Goal: Information Seeking & Learning: Understand process/instructions

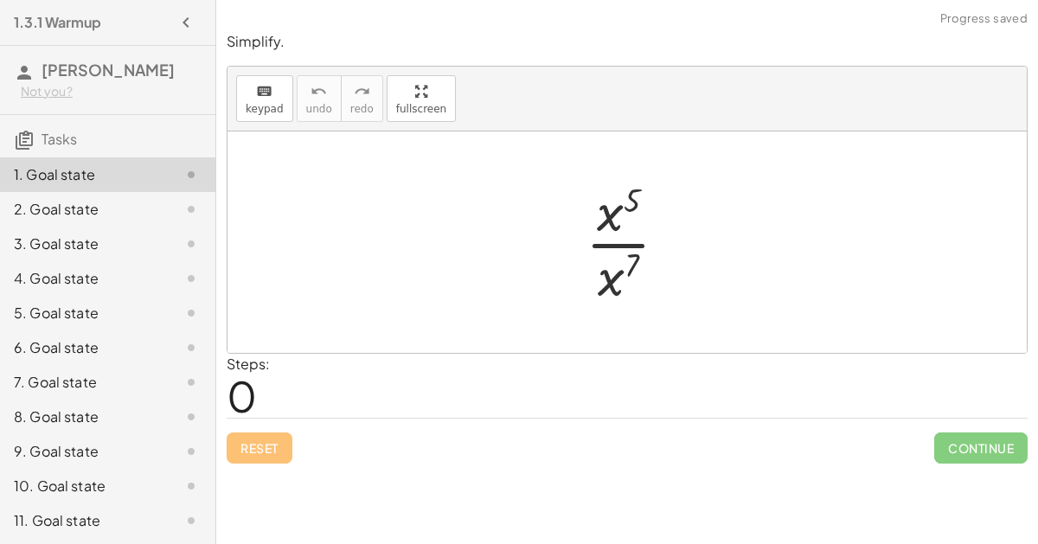
click at [610, 244] on div at bounding box center [633, 242] width 113 height 133
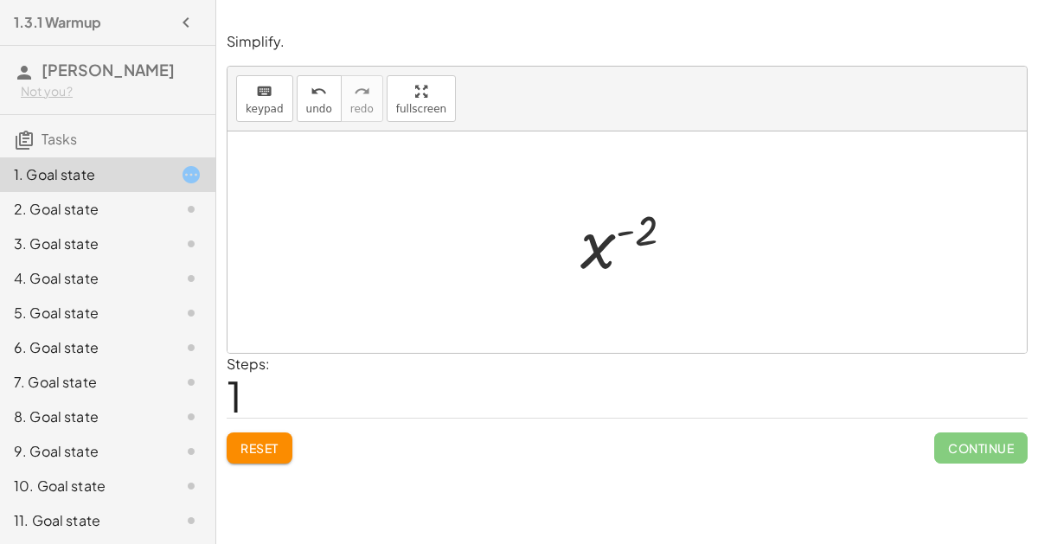
click at [578, 233] on div at bounding box center [634, 243] width 125 height 86
click at [593, 241] on div at bounding box center [634, 243] width 125 height 86
drag, startPoint x: 640, startPoint y: 228, endPoint x: 584, endPoint y: 252, distance: 61.2
click at [584, 252] on div at bounding box center [634, 243] width 125 height 86
drag, startPoint x: 594, startPoint y: 246, endPoint x: 616, endPoint y: 204, distance: 46.8
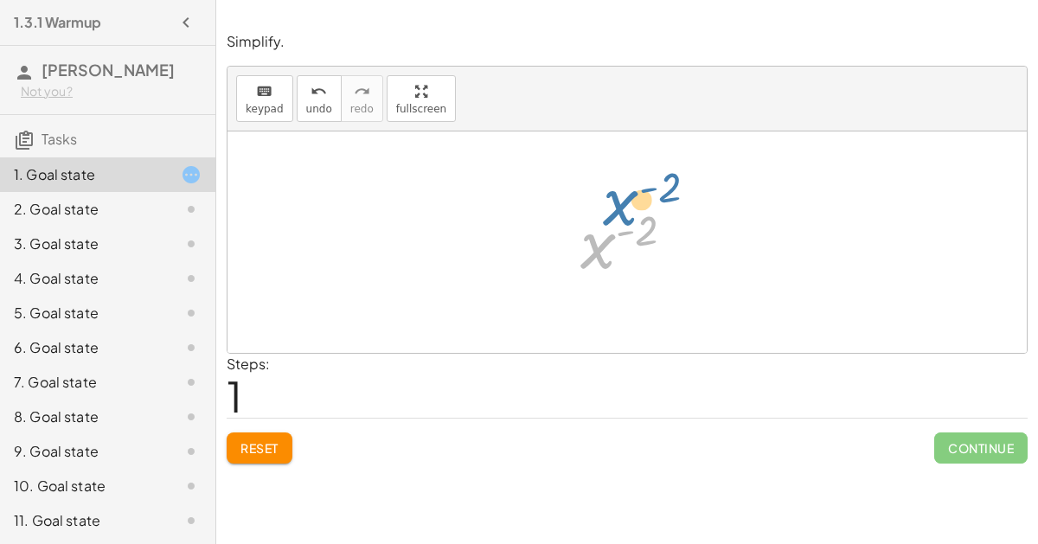
click at [616, 204] on div at bounding box center [634, 243] width 125 height 86
drag, startPoint x: 639, startPoint y: 227, endPoint x: 569, endPoint y: 227, distance: 70.0
click at [624, 228] on div at bounding box center [634, 243] width 125 height 86
drag, startPoint x: 602, startPoint y: 245, endPoint x: 607, endPoint y: 253, distance: 10.1
click at [607, 253] on div at bounding box center [634, 243] width 125 height 86
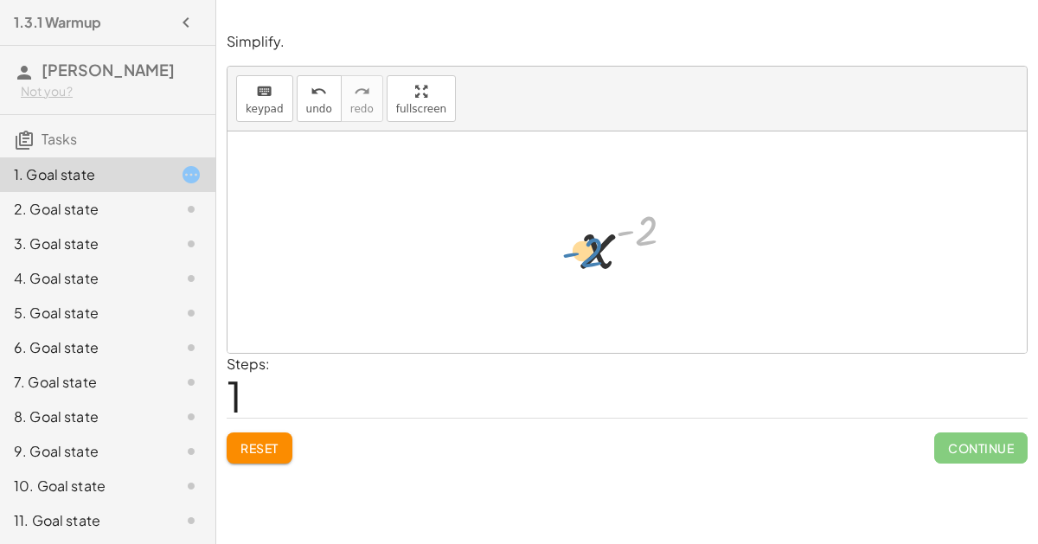
drag, startPoint x: 637, startPoint y: 226, endPoint x: 583, endPoint y: 246, distance: 58.3
click at [583, 246] on div at bounding box center [634, 243] width 125 height 86
click at [263, 446] on span "Reset" at bounding box center [259, 448] width 38 height 16
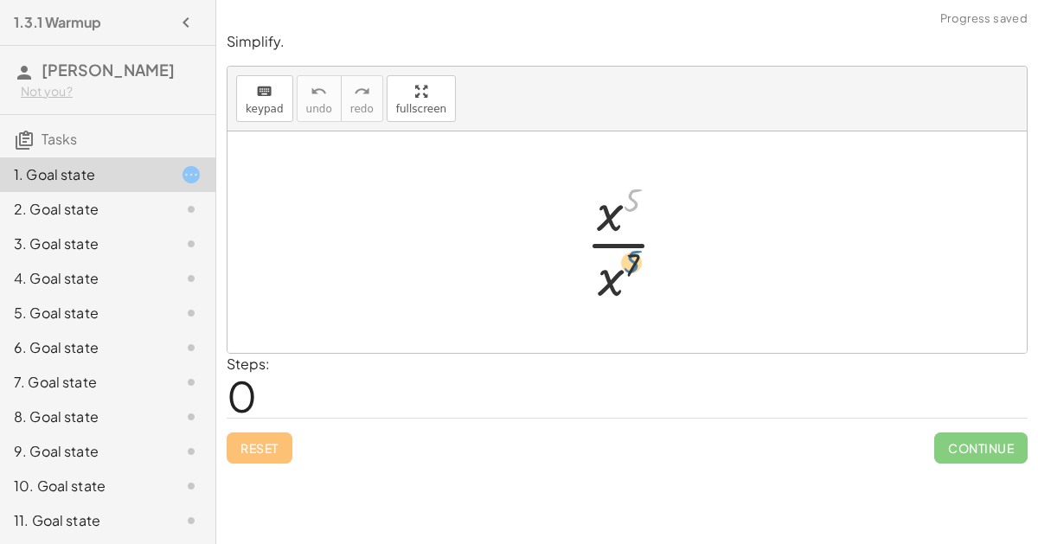
drag, startPoint x: 632, startPoint y: 204, endPoint x: 631, endPoint y: 265, distance: 61.4
click at [631, 265] on div at bounding box center [633, 242] width 113 height 133
drag, startPoint x: 633, startPoint y: 268, endPoint x: 629, endPoint y: 194, distance: 74.5
click at [629, 194] on div at bounding box center [633, 242] width 113 height 133
click at [615, 245] on div at bounding box center [633, 242] width 113 height 133
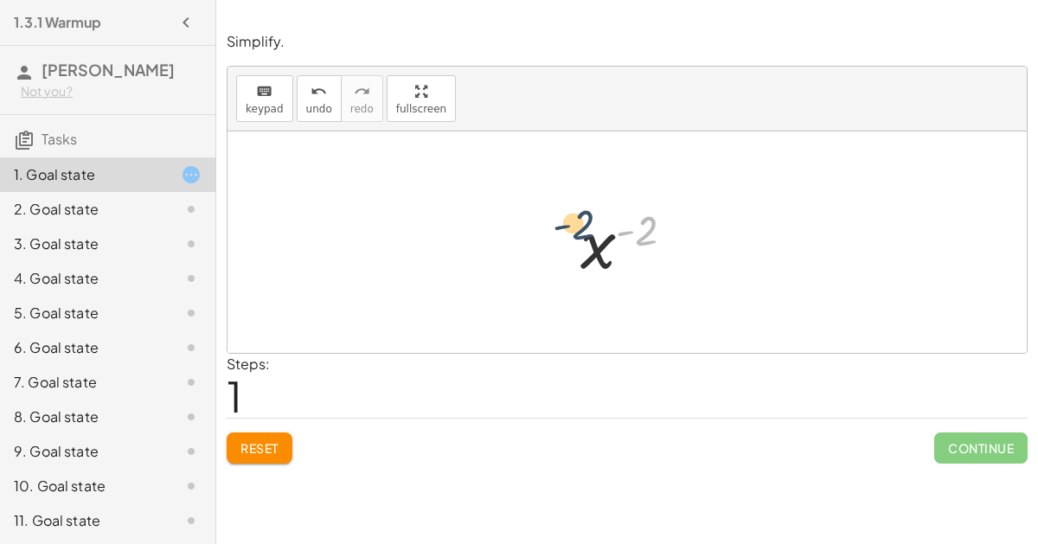
drag, startPoint x: 655, startPoint y: 223, endPoint x: 594, endPoint y: 216, distance: 60.9
click at [594, 216] on div at bounding box center [634, 243] width 125 height 86
click at [278, 111] on button "keyboard keypad" at bounding box center [264, 98] width 57 height 47
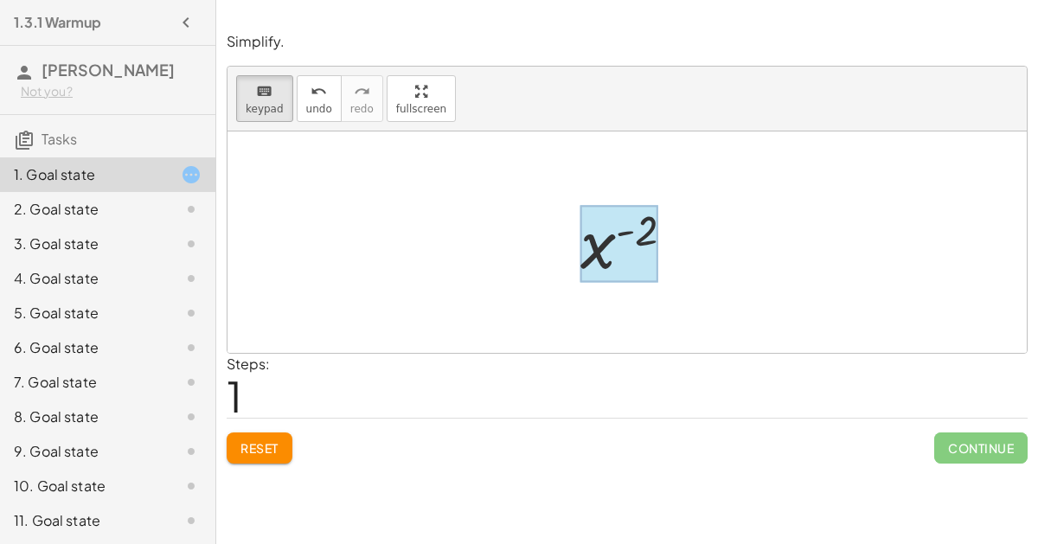
click at [597, 242] on div at bounding box center [619, 244] width 78 height 77
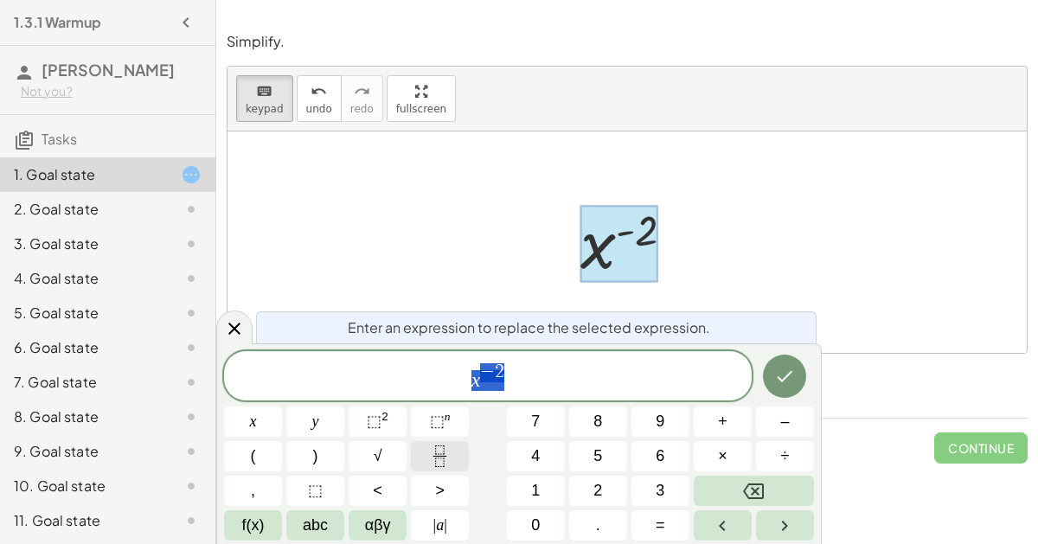
click at [425, 455] on button "Fraction" at bounding box center [440, 456] width 58 height 30
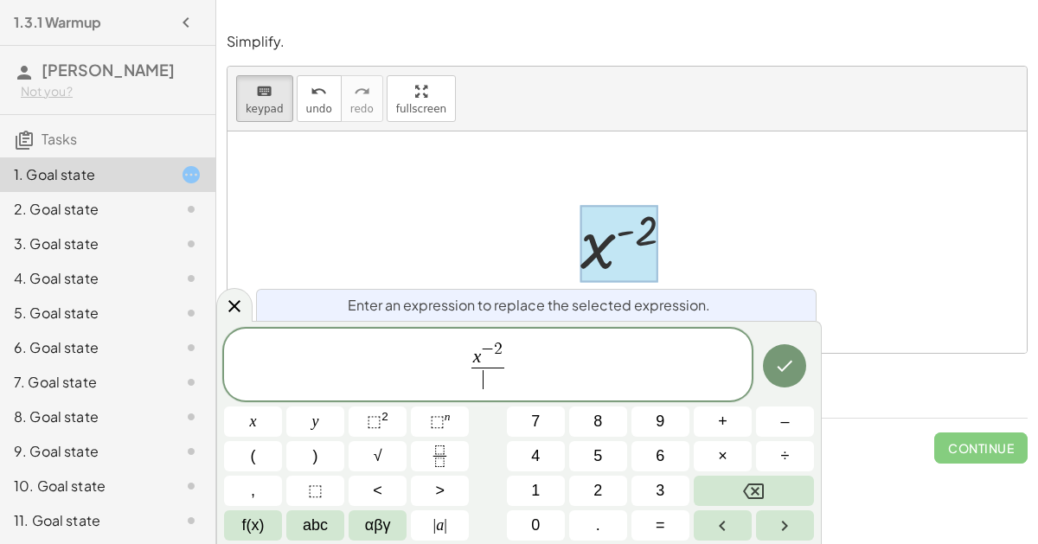
click at [495, 348] on span "2" at bounding box center [498, 349] width 9 height 16
click at [490, 386] on span at bounding box center [487, 378] width 21 height 23
click at [763, 369] on button "Done" at bounding box center [784, 365] width 43 height 43
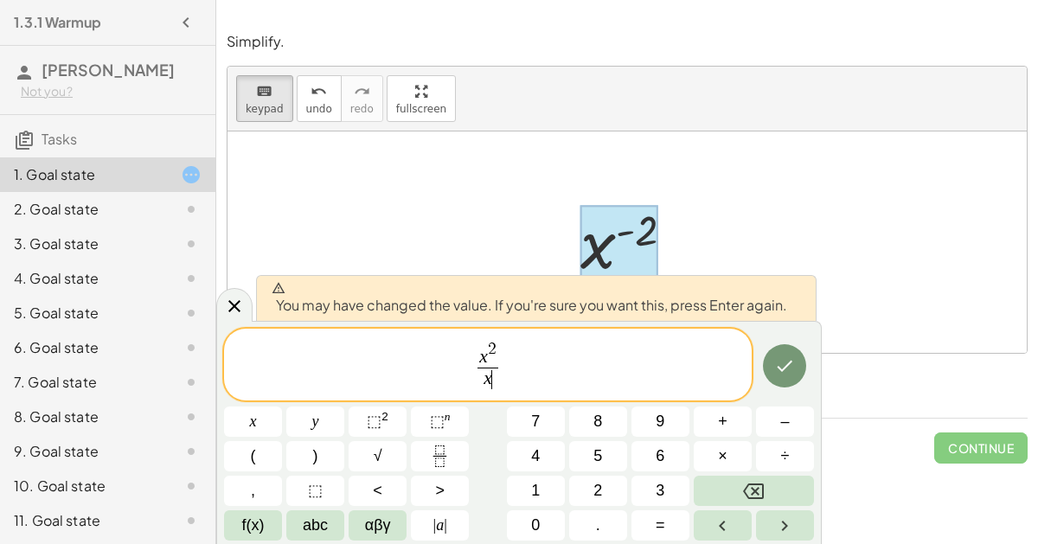
click at [491, 351] on span "2" at bounding box center [492, 349] width 9 height 16
click at [495, 354] on span "​ 2" at bounding box center [492, 349] width 9 height 16
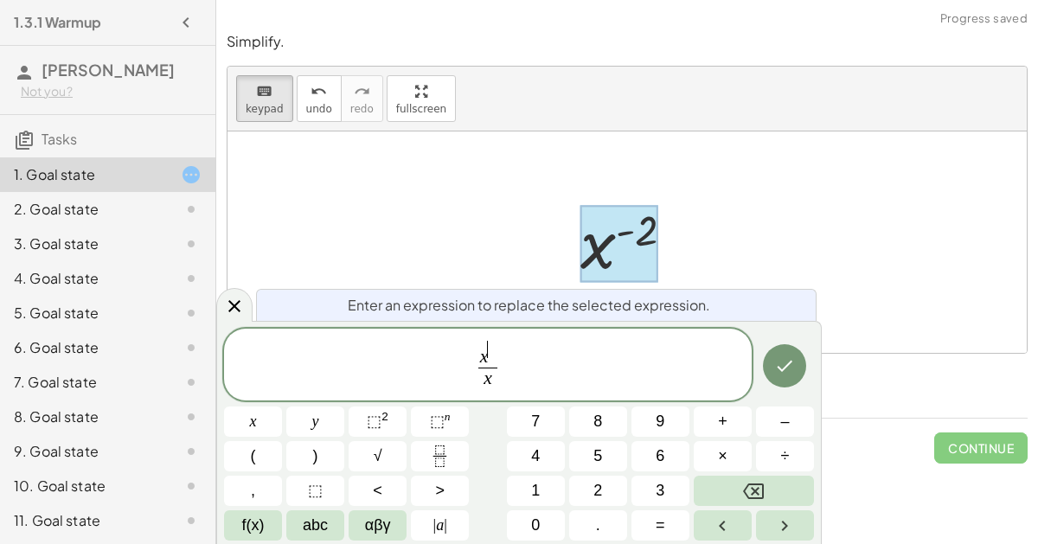
click at [514, 359] on span "x ​ x ​" at bounding box center [487, 366] width 527 height 54
click at [500, 342] on span "x x ​ ​" at bounding box center [488, 366] width 28 height 50
click at [500, 342] on span "x x ​" at bounding box center [488, 366] width 28 height 50
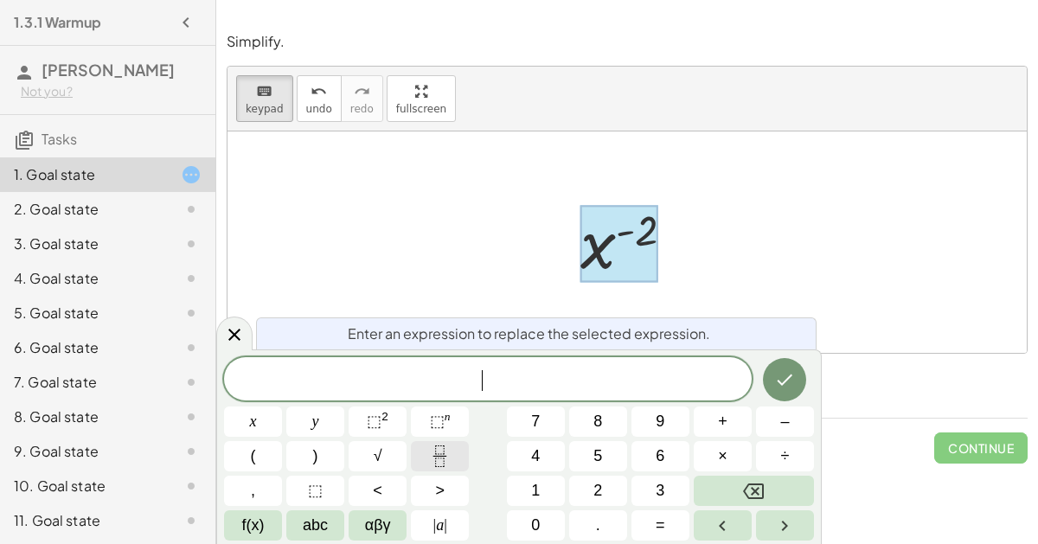
click at [444, 463] on icon "Fraction" at bounding box center [440, 456] width 22 height 22
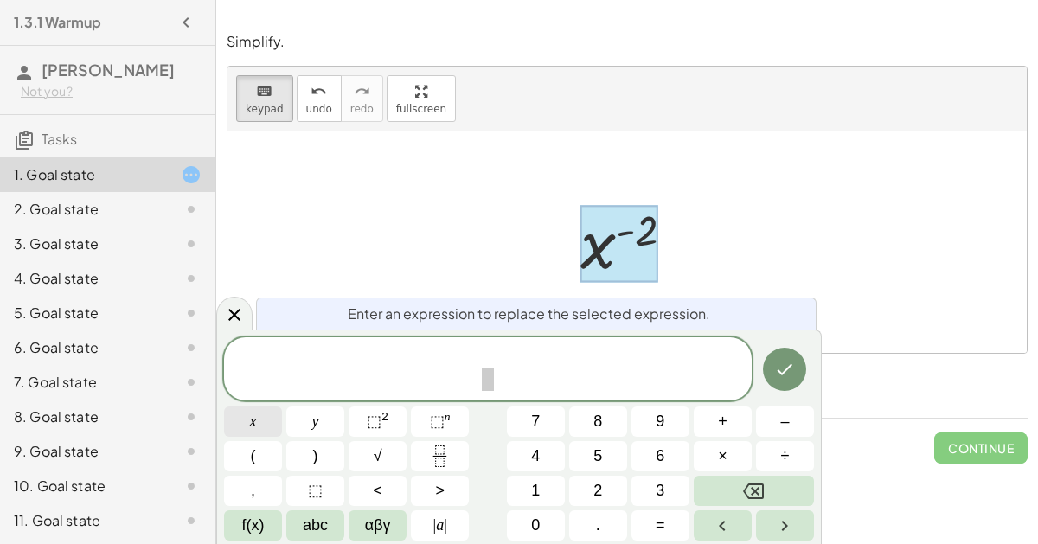
click at [260, 428] on button "x" at bounding box center [253, 421] width 58 height 30
click at [490, 387] on span "​" at bounding box center [488, 378] width 12 height 23
click at [266, 414] on button "x" at bounding box center [253, 421] width 58 height 30
click at [782, 376] on icon "Done" at bounding box center [784, 369] width 21 height 21
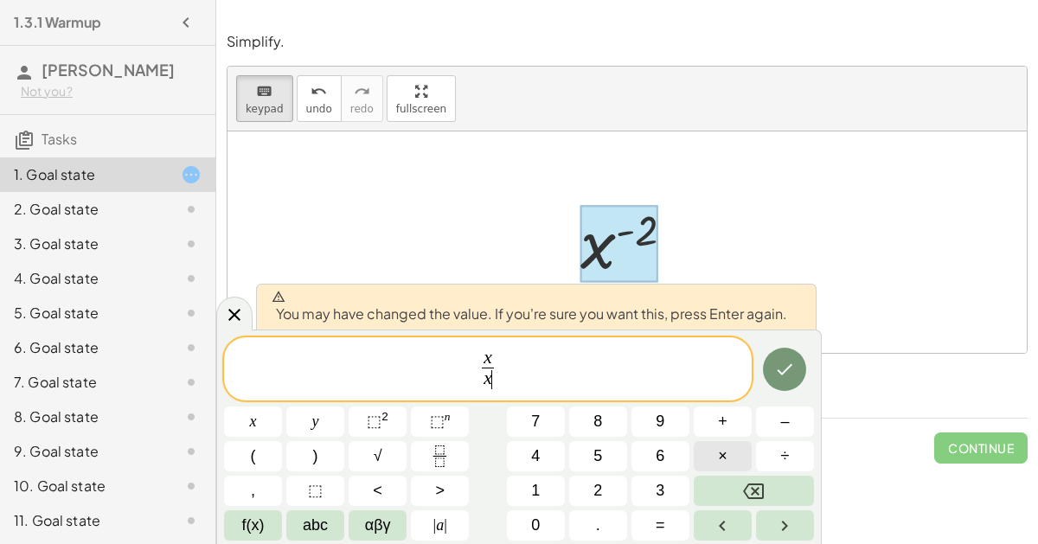
click at [708, 451] on button "×" at bounding box center [722, 456] width 58 height 30
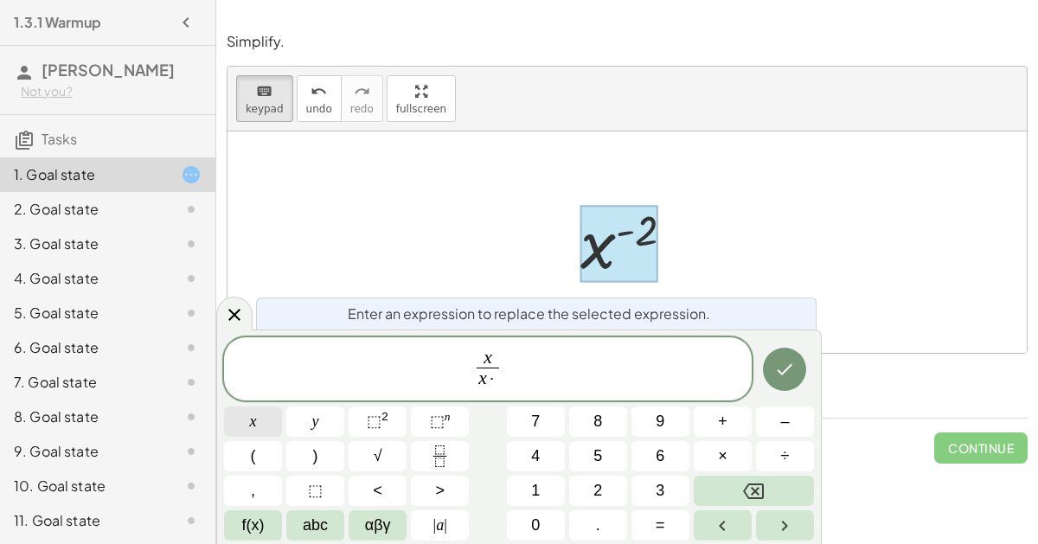
click at [254, 427] on span "x" at bounding box center [253, 421] width 7 height 23
click at [783, 387] on button "Done" at bounding box center [784, 369] width 43 height 43
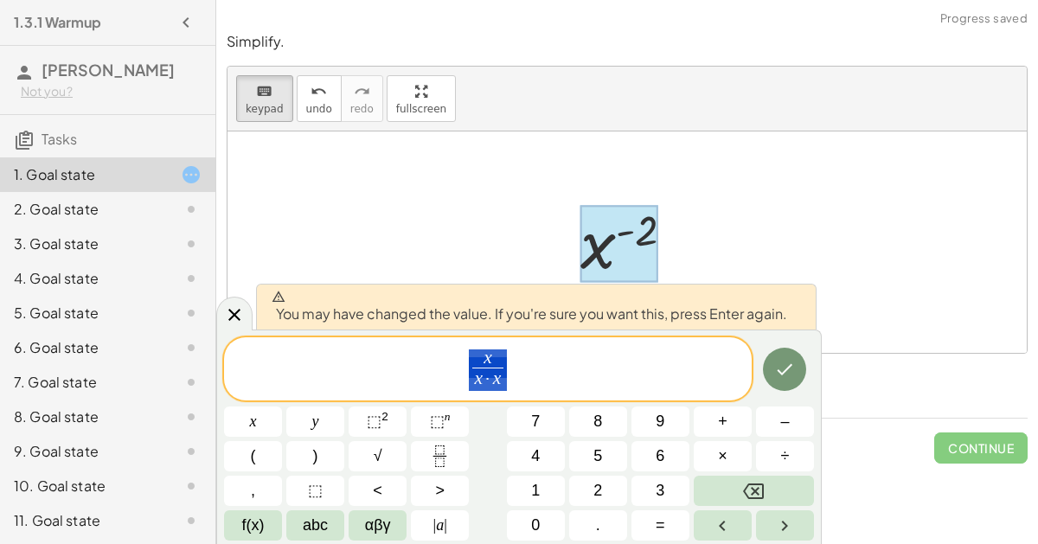
drag, startPoint x: 579, startPoint y: 389, endPoint x: 444, endPoint y: 348, distance: 142.0
click at [444, 348] on span "x x · x ​" at bounding box center [487, 371] width 527 height 46
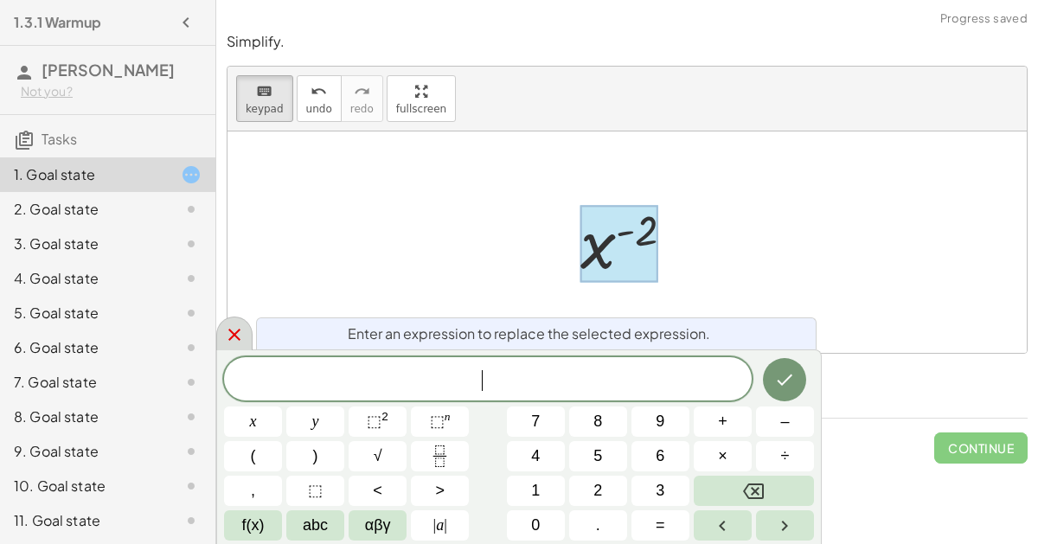
click at [220, 329] on div at bounding box center [234, 333] width 36 height 34
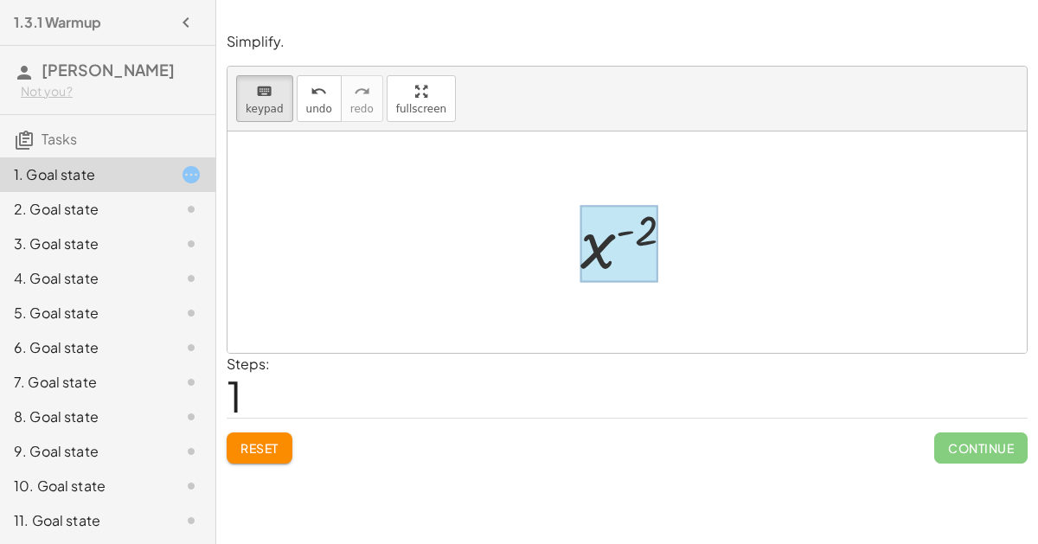
click at [613, 238] on div at bounding box center [619, 244] width 78 height 77
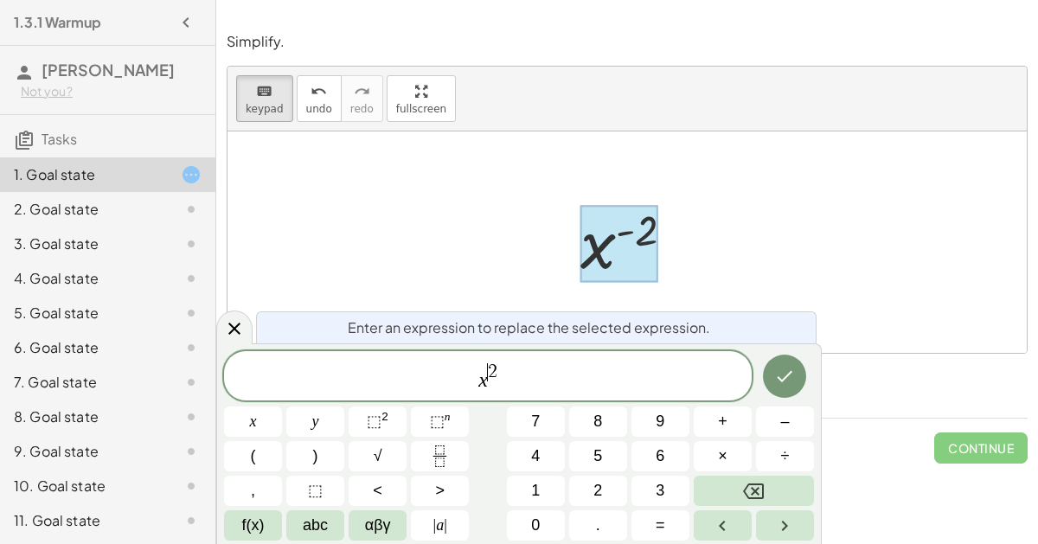
click at [518, 375] on span "x ​ 2" at bounding box center [487, 376] width 527 height 31
click at [505, 373] on span "x 2 ​" at bounding box center [487, 376] width 527 height 31
click at [781, 379] on icon "Done" at bounding box center [785, 376] width 16 height 11
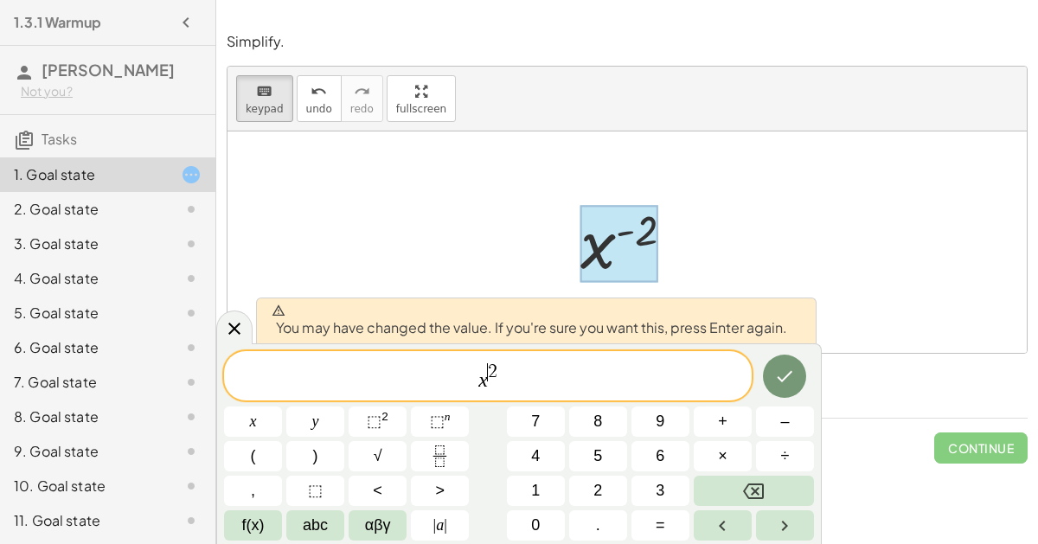
click at [491, 374] on span "2" at bounding box center [493, 371] width 10 height 19
drag, startPoint x: 541, startPoint y: 382, endPoint x: 394, endPoint y: 400, distance: 148.1
click at [394, 400] on div "*** x 2 x y ⬚ 2 ⬚ n 7 8 9 + – ( ) √ 4 5 6 × ÷ , ⬚ < > 1 2 3 f(x) abc αβγ | a | …" at bounding box center [519, 445] width 590 height 189
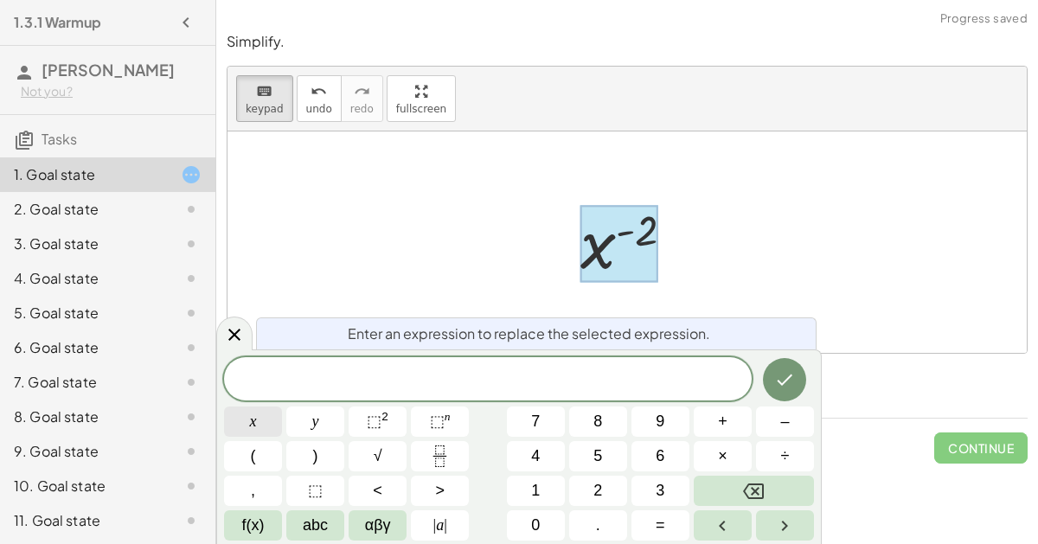
click at [259, 428] on button "x" at bounding box center [253, 421] width 58 height 30
click at [227, 337] on icon at bounding box center [234, 334] width 21 height 21
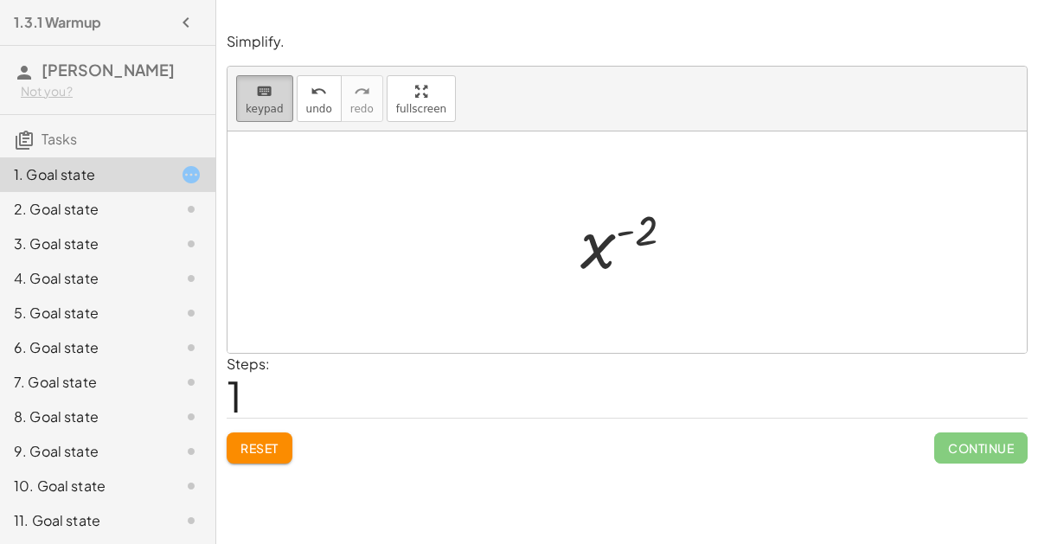
click at [246, 106] on span "keypad" at bounding box center [265, 109] width 38 height 12
click at [603, 254] on div at bounding box center [634, 243] width 125 height 86
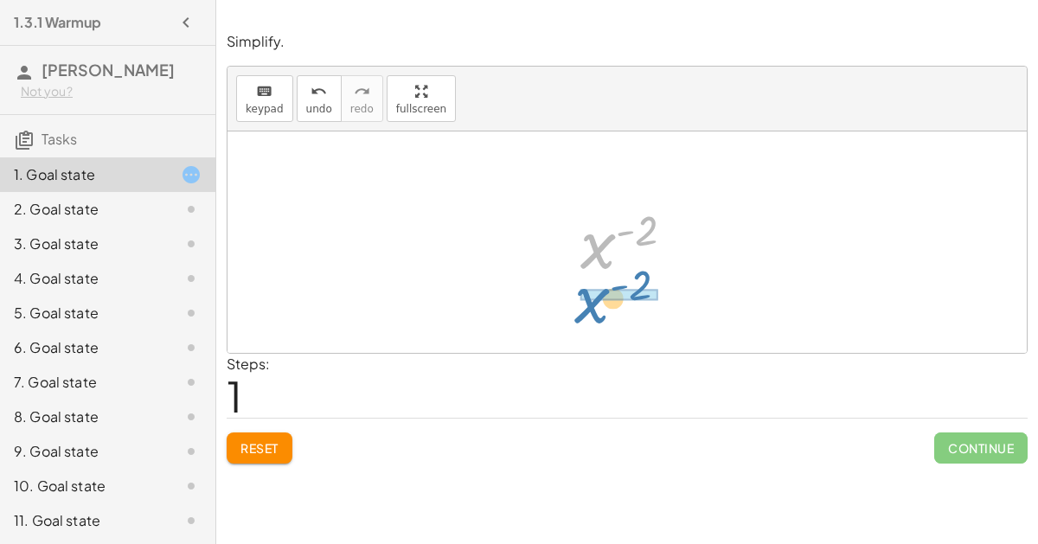
drag, startPoint x: 594, startPoint y: 246, endPoint x: 586, endPoint y: 302, distance: 55.9
click at [586, 302] on div "· x 5 · x 7 x ( + 5 − 7 ) x ( - 2 ) x ( ) - 2" at bounding box center [626, 241] width 799 height 221
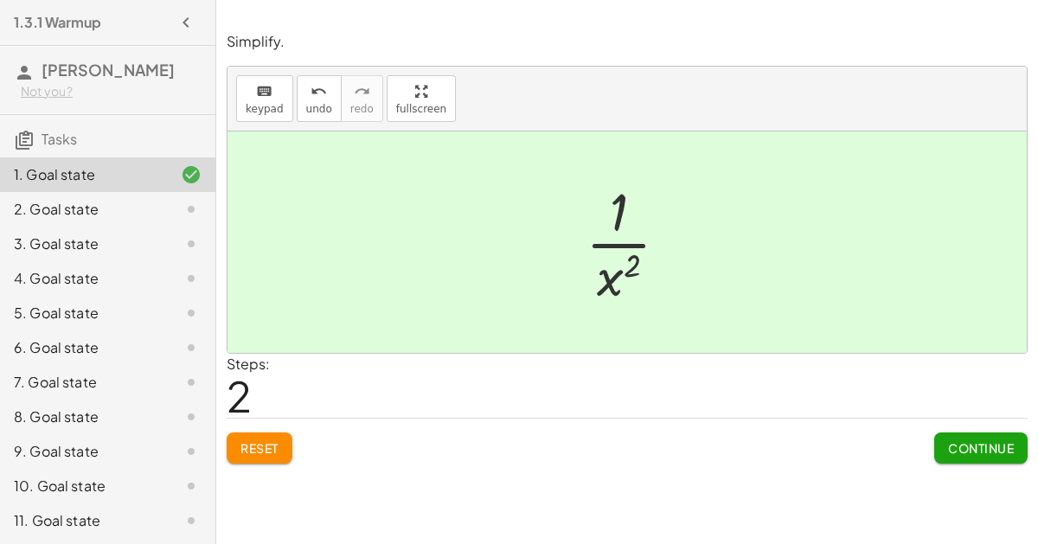
click at [983, 443] on span "Continue" at bounding box center [981, 448] width 66 height 16
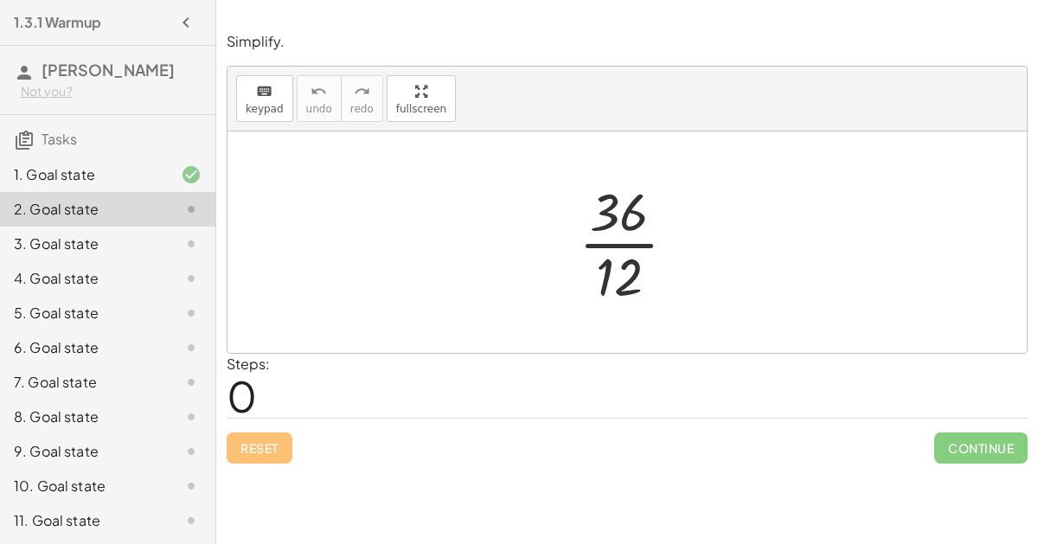
click at [597, 247] on div at bounding box center [634, 242] width 129 height 133
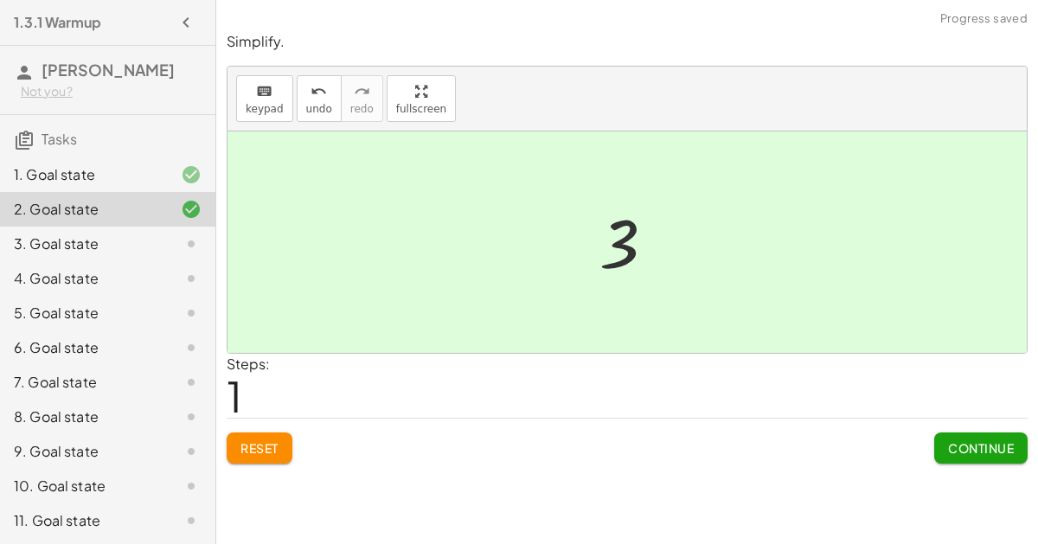
click at [967, 440] on span "Continue" at bounding box center [981, 448] width 66 height 16
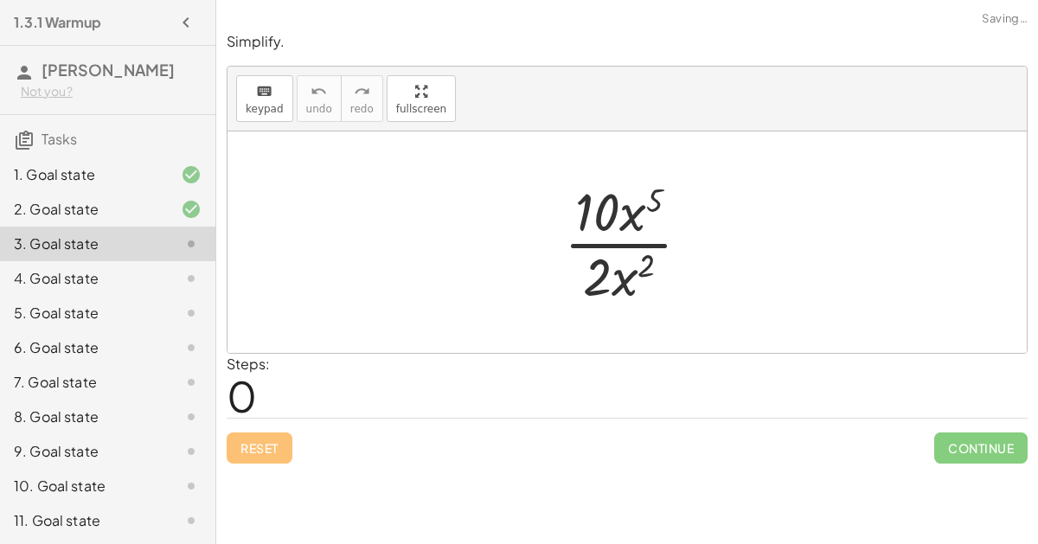
click at [623, 241] on div at bounding box center [633, 242] width 157 height 133
drag, startPoint x: 623, startPoint y: 283, endPoint x: 633, endPoint y: 230, distance: 53.6
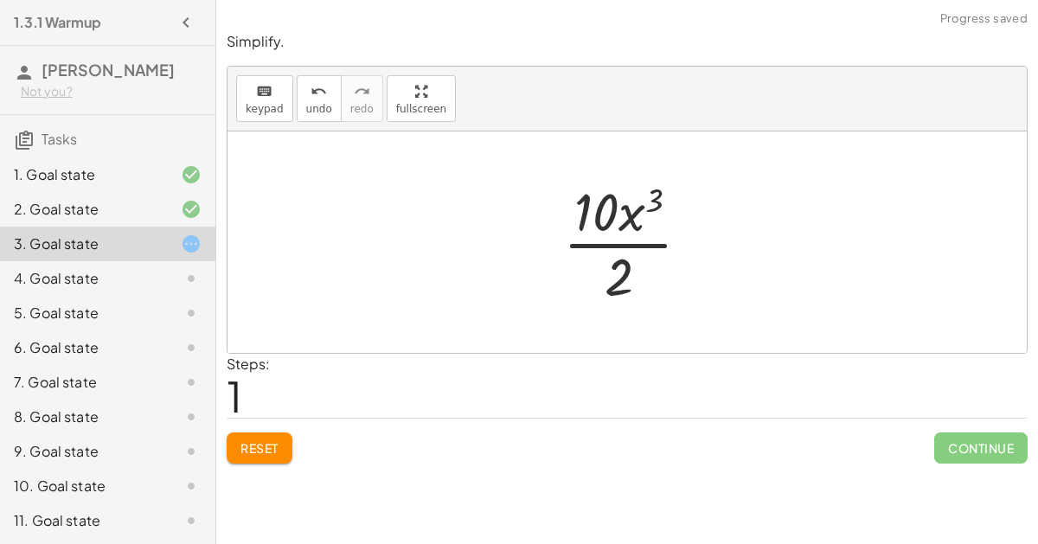
click at [626, 246] on div at bounding box center [633, 242] width 158 height 133
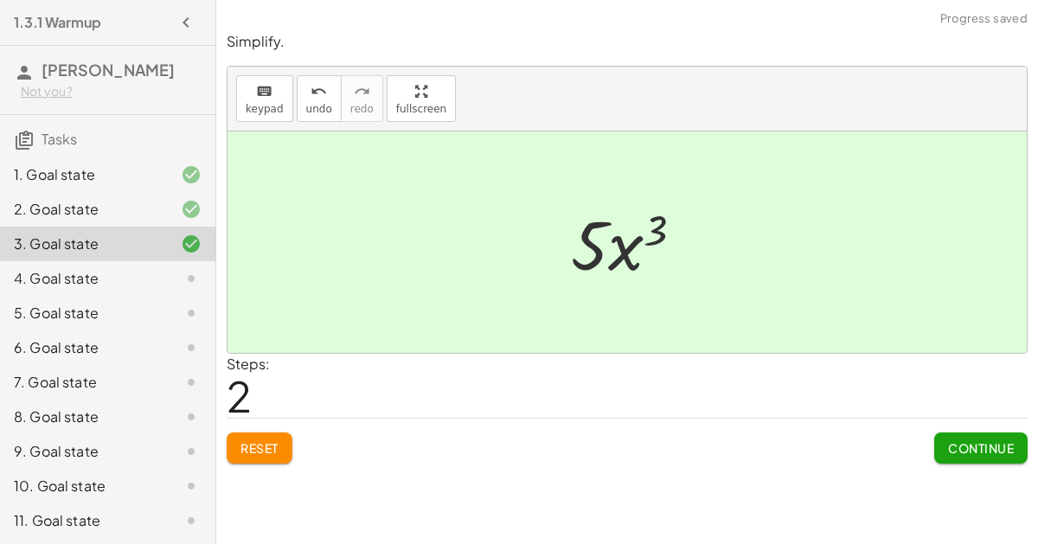
click at [1000, 444] on span "Continue" at bounding box center [981, 448] width 66 height 16
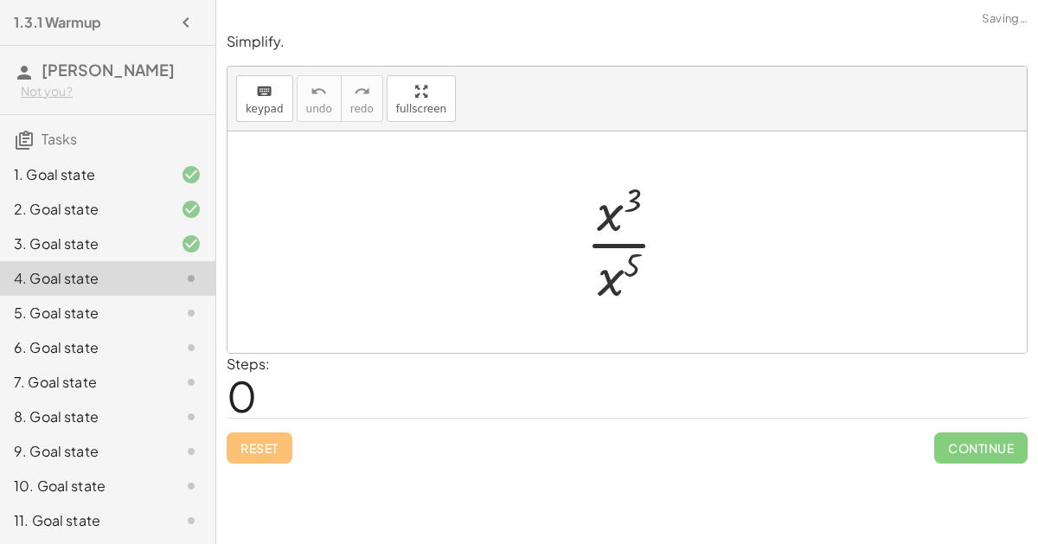
click at [603, 239] on div at bounding box center [634, 242] width 114 height 133
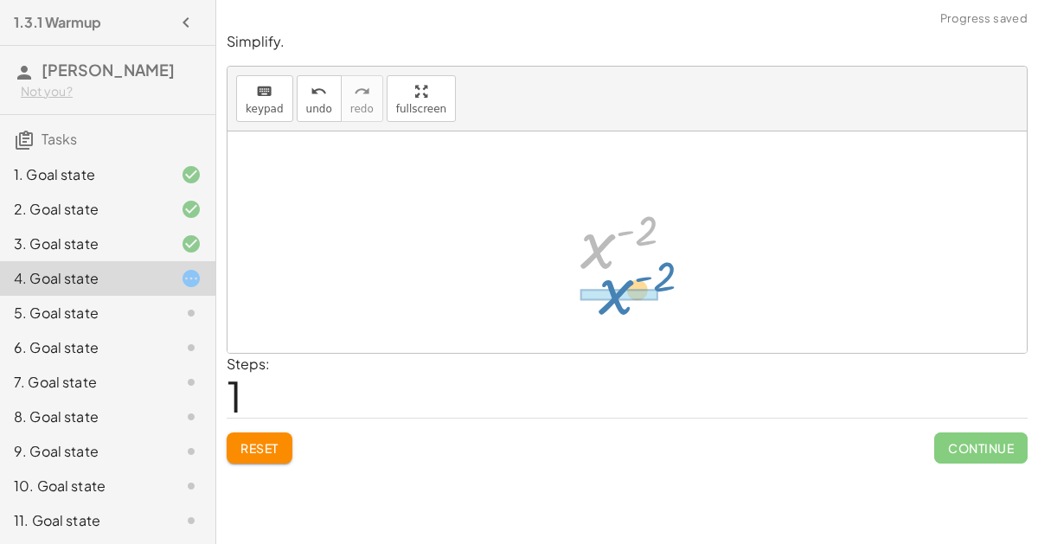
drag, startPoint x: 595, startPoint y: 244, endPoint x: 613, endPoint y: 290, distance: 49.3
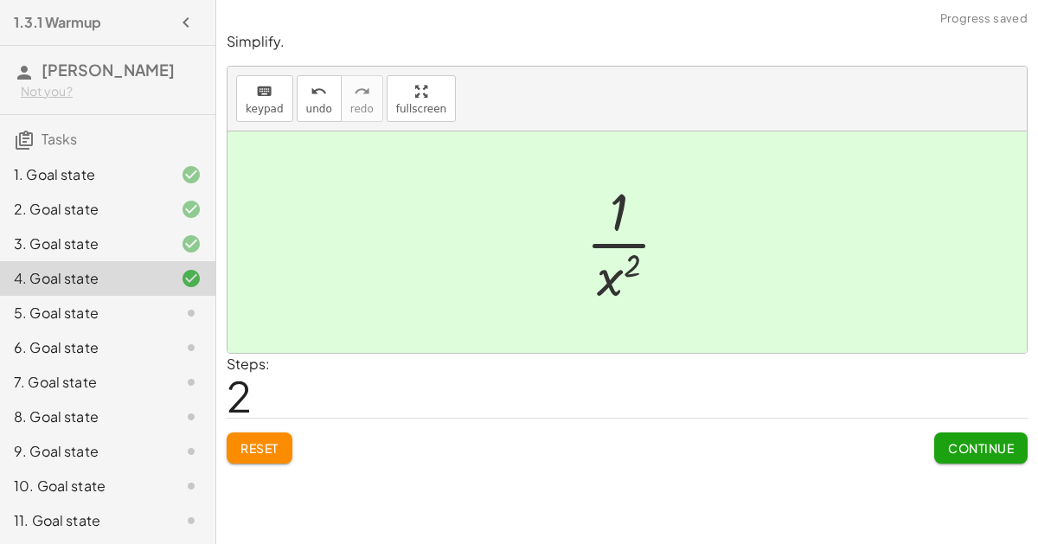
click at [945, 438] on button "Continue" at bounding box center [980, 447] width 93 height 31
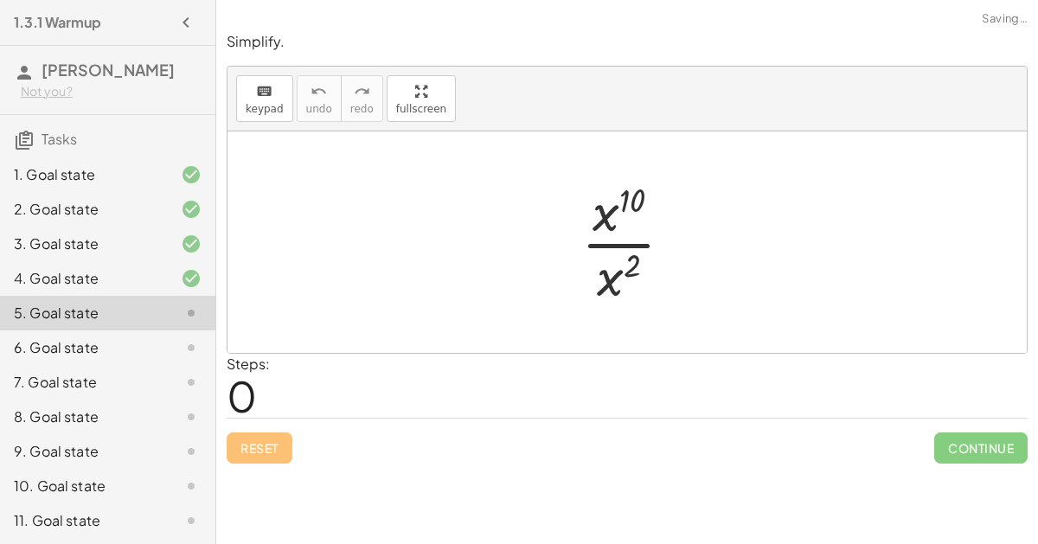
click at [597, 230] on div at bounding box center [633, 242] width 123 height 133
click at [605, 243] on div at bounding box center [633, 242] width 123 height 133
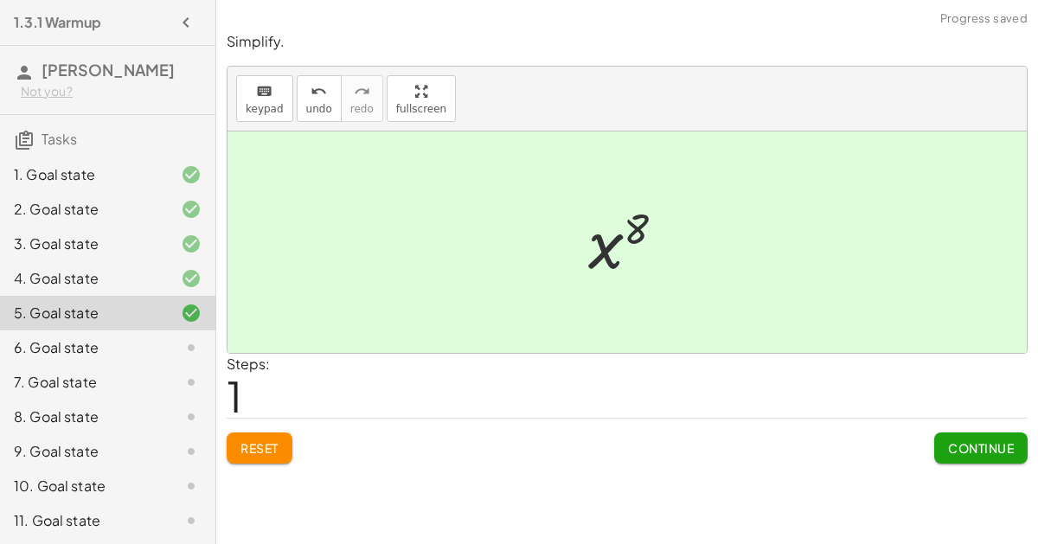
click at [963, 445] on span "Continue" at bounding box center [981, 448] width 66 height 16
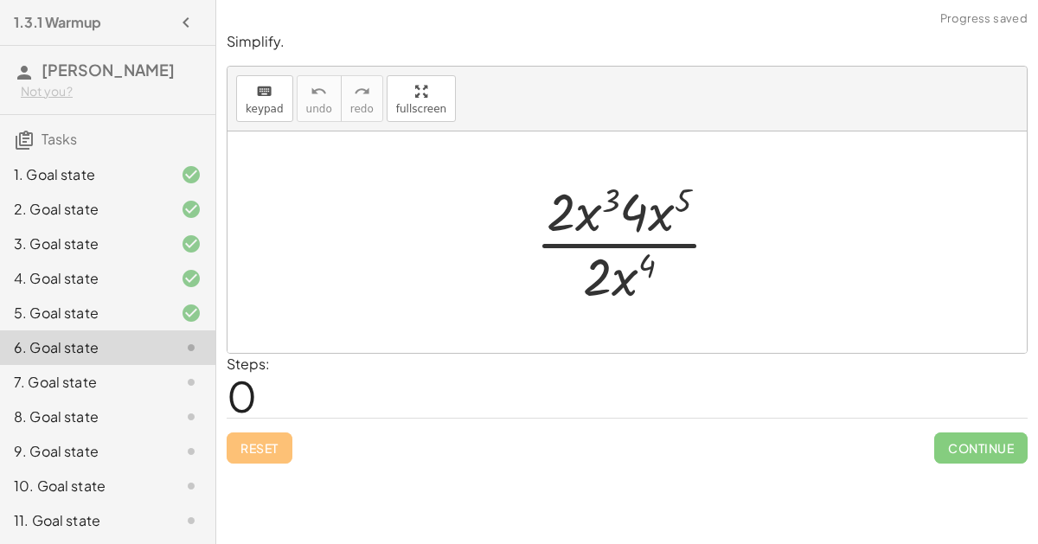
click at [674, 244] on div at bounding box center [634, 242] width 215 height 133
drag, startPoint x: 655, startPoint y: 215, endPoint x: 578, endPoint y: 208, distance: 78.1
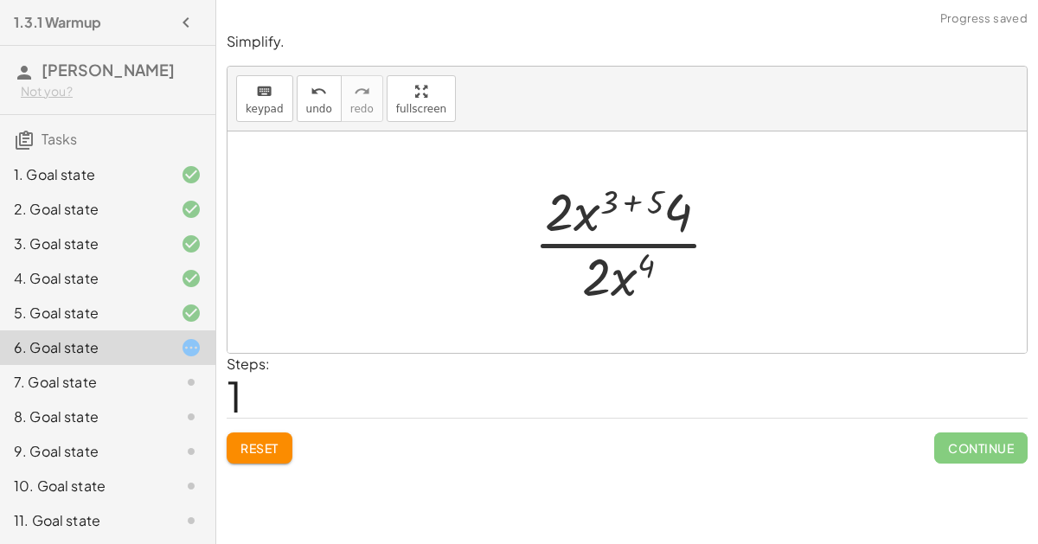
click at [632, 199] on div at bounding box center [633, 242] width 217 height 133
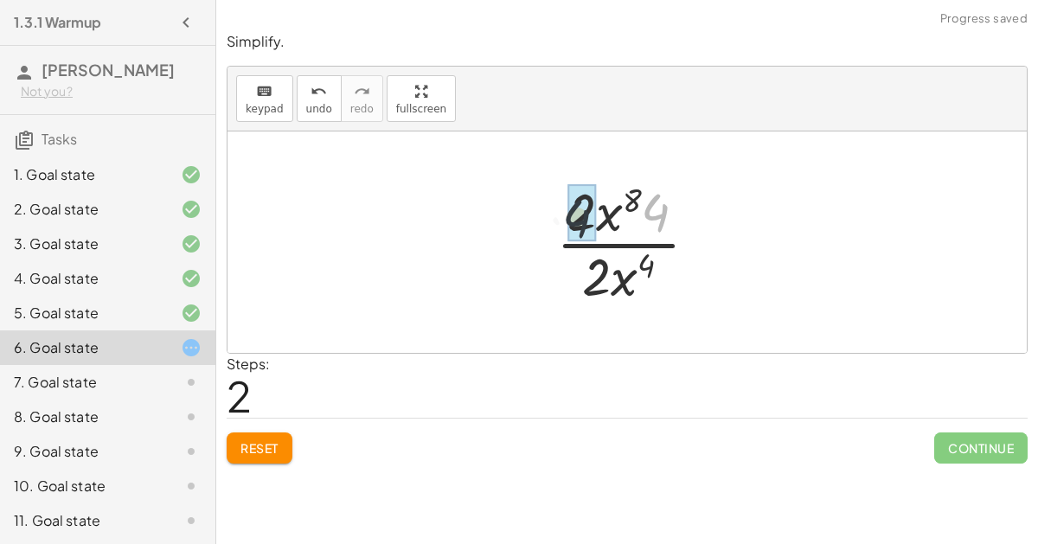
drag, startPoint x: 664, startPoint y: 214, endPoint x: 587, endPoint y: 219, distance: 77.1
click at [598, 270] on div at bounding box center [633, 242] width 147 height 133
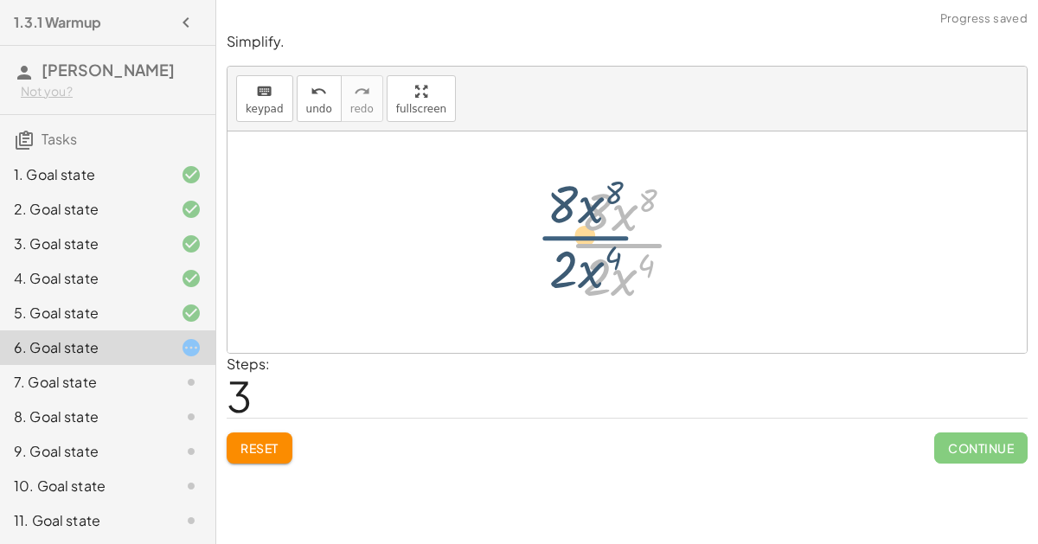
drag, startPoint x: 600, startPoint y: 246, endPoint x: 572, endPoint y: 240, distance: 29.4
click at [572, 240] on div at bounding box center [633, 242] width 147 height 133
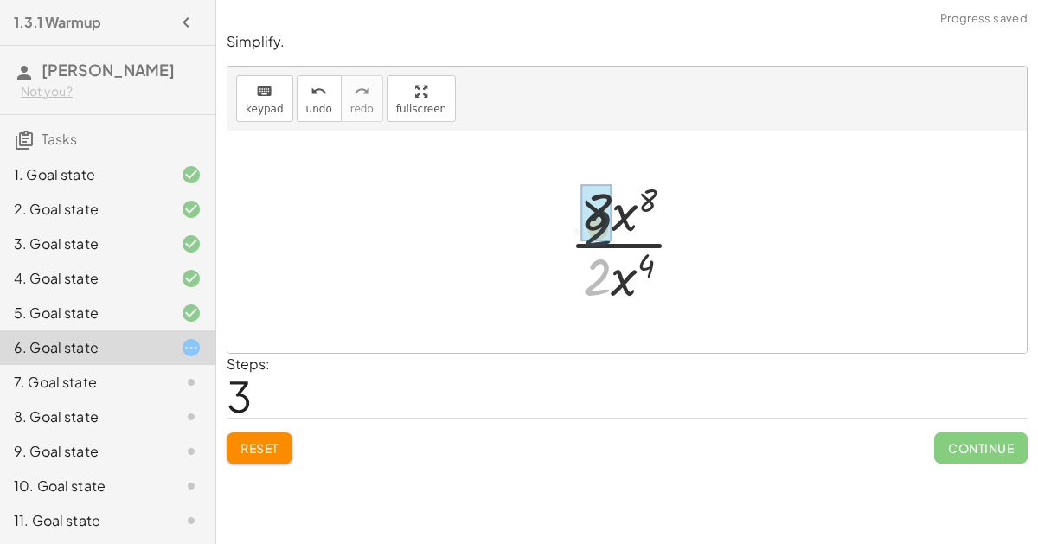
drag, startPoint x: 595, startPoint y: 277, endPoint x: 595, endPoint y: 228, distance: 48.4
click at [594, 213] on div at bounding box center [634, 242] width 144 height 133
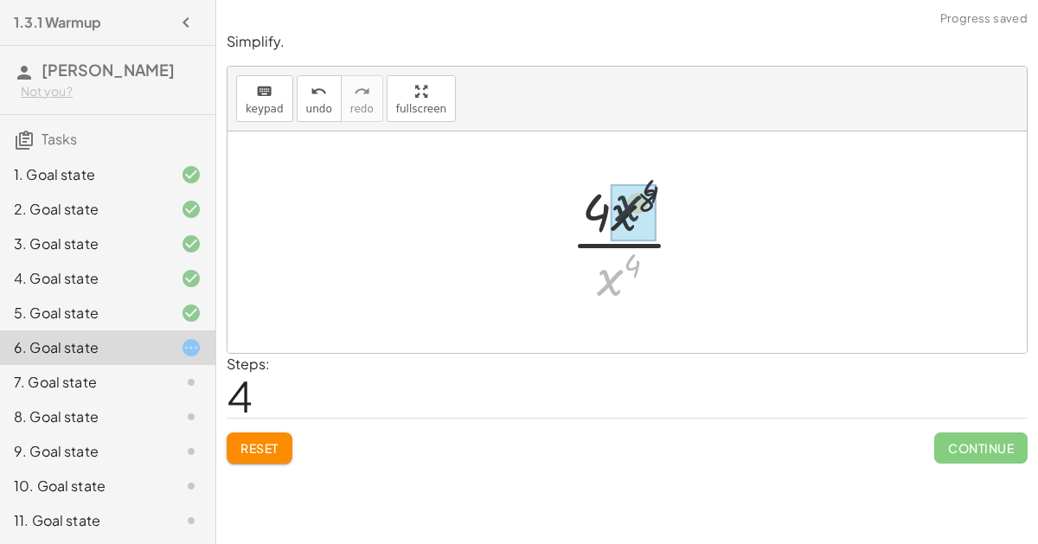
drag, startPoint x: 602, startPoint y: 283, endPoint x: 619, endPoint y: 211, distance: 73.8
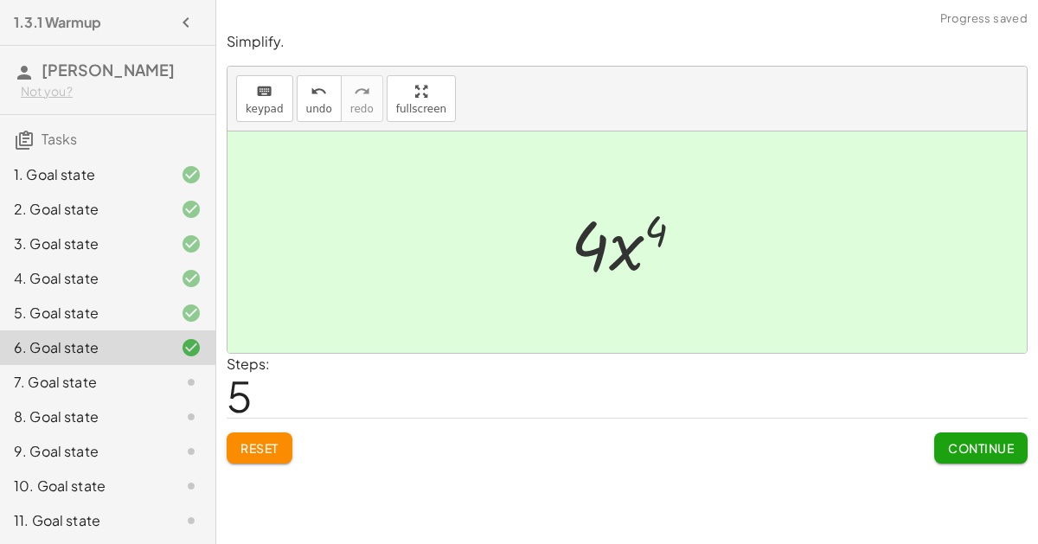
click at [987, 438] on button "Continue" at bounding box center [980, 447] width 93 height 31
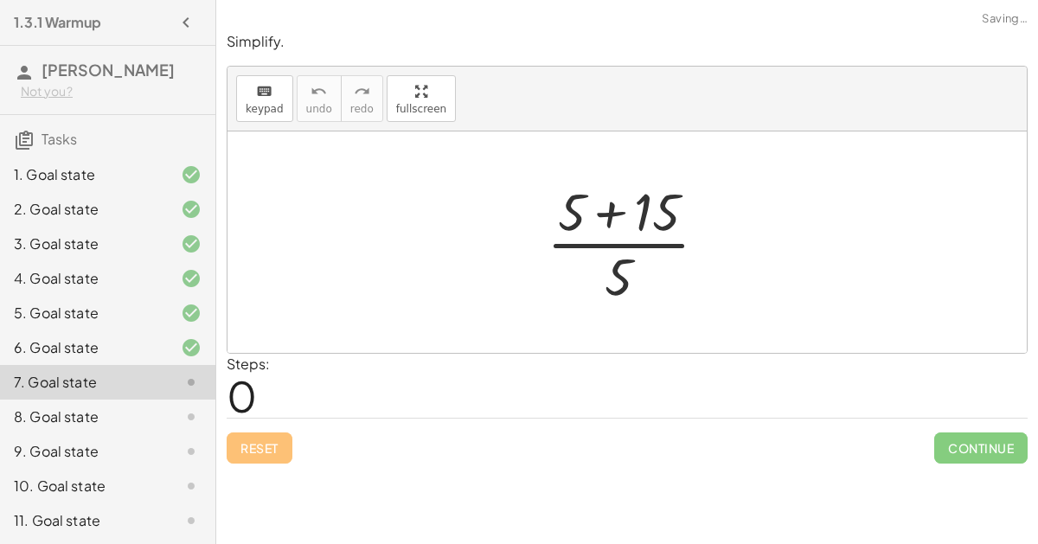
click at [619, 203] on div at bounding box center [634, 242] width 192 height 133
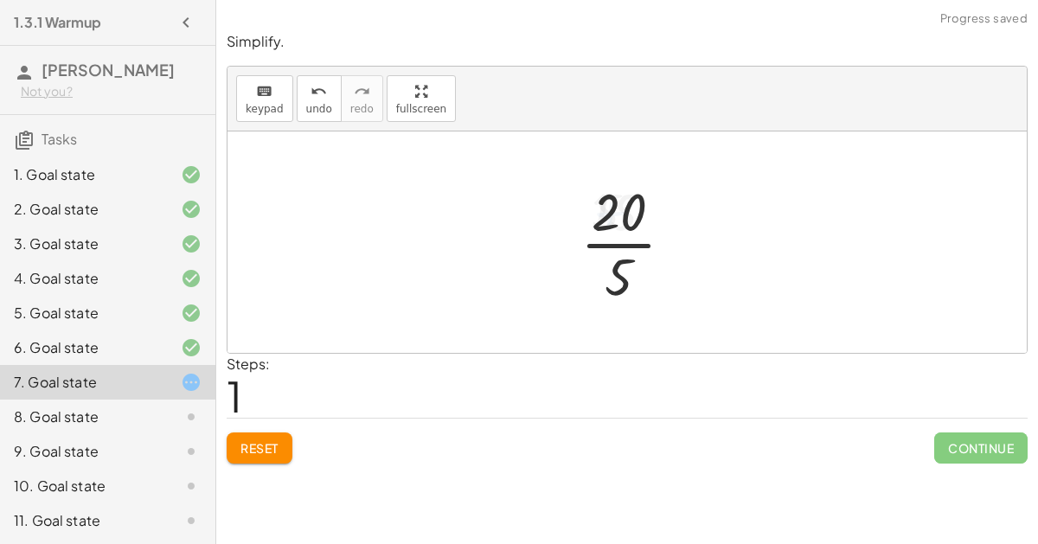
click at [612, 243] on div at bounding box center [634, 242] width 125 height 133
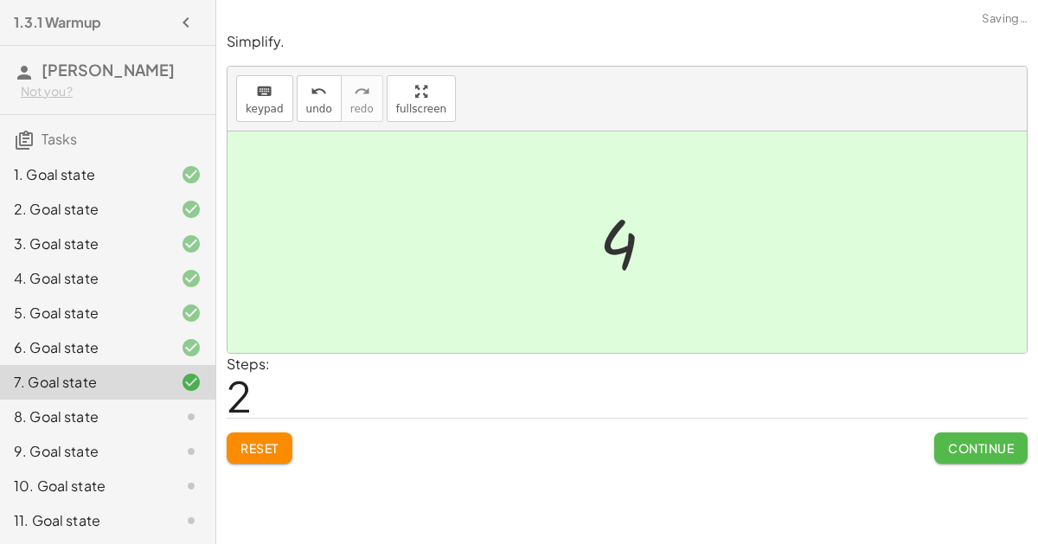
click at [982, 444] on span "Continue" at bounding box center [981, 448] width 66 height 16
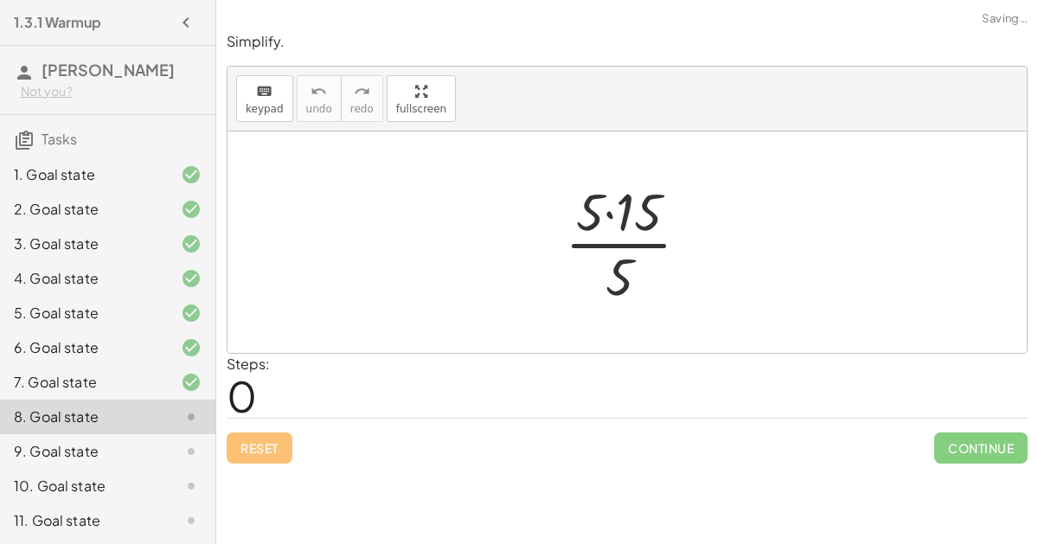
click at [610, 209] on div at bounding box center [634, 242] width 156 height 133
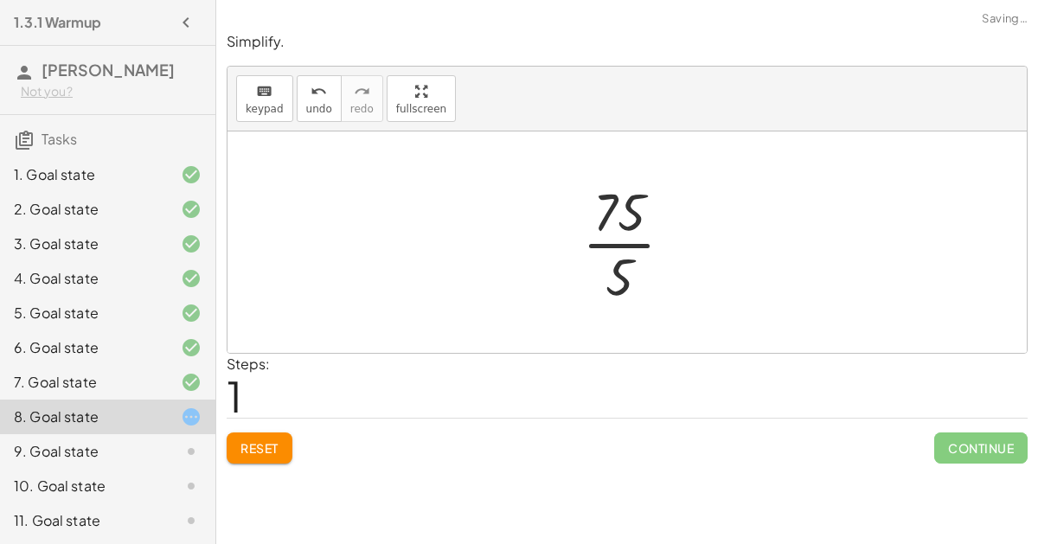
click at [616, 235] on div at bounding box center [634, 242] width 122 height 133
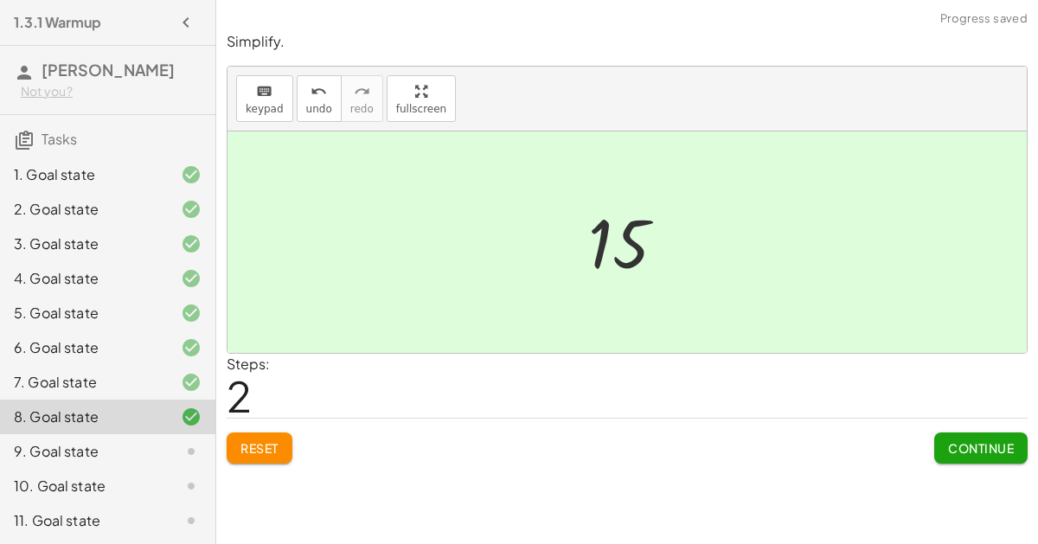
click at [977, 452] on span "Continue" at bounding box center [981, 448] width 66 height 16
click at [0, 0] on span "Continue" at bounding box center [0, 0] width 0 height 0
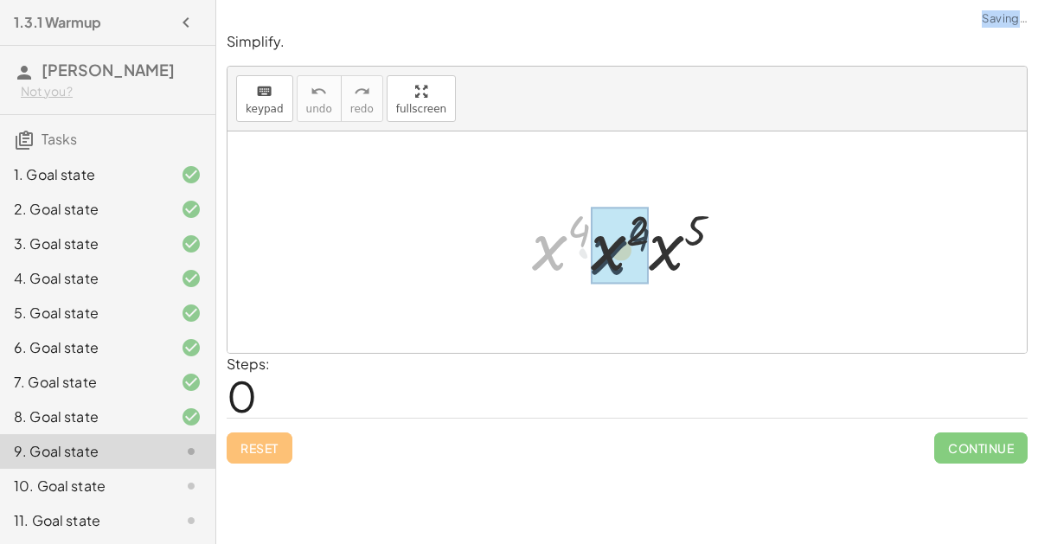
drag, startPoint x: 557, startPoint y: 246, endPoint x: 617, endPoint y: 249, distance: 60.6
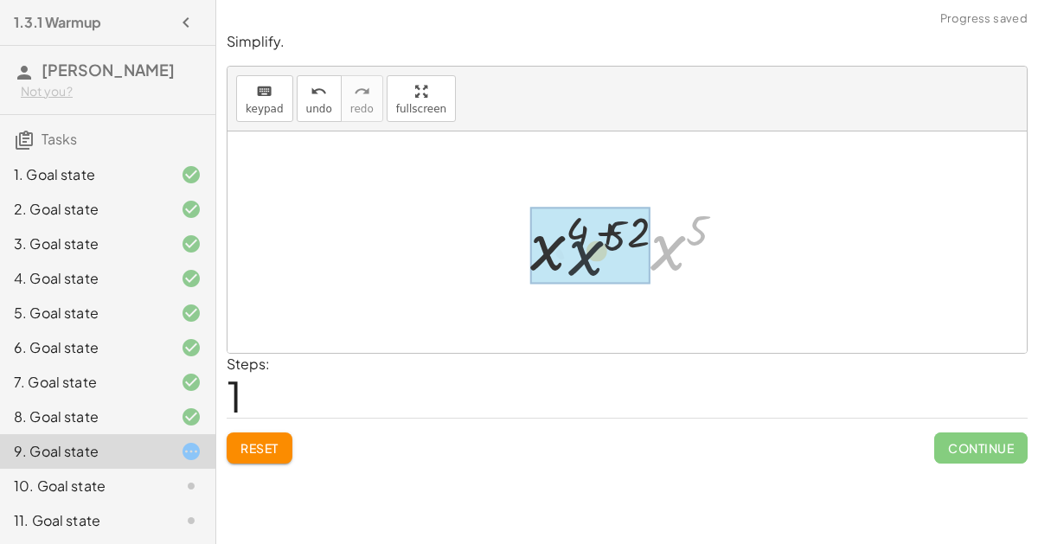
drag, startPoint x: 673, startPoint y: 246, endPoint x: 562, endPoint y: 251, distance: 110.8
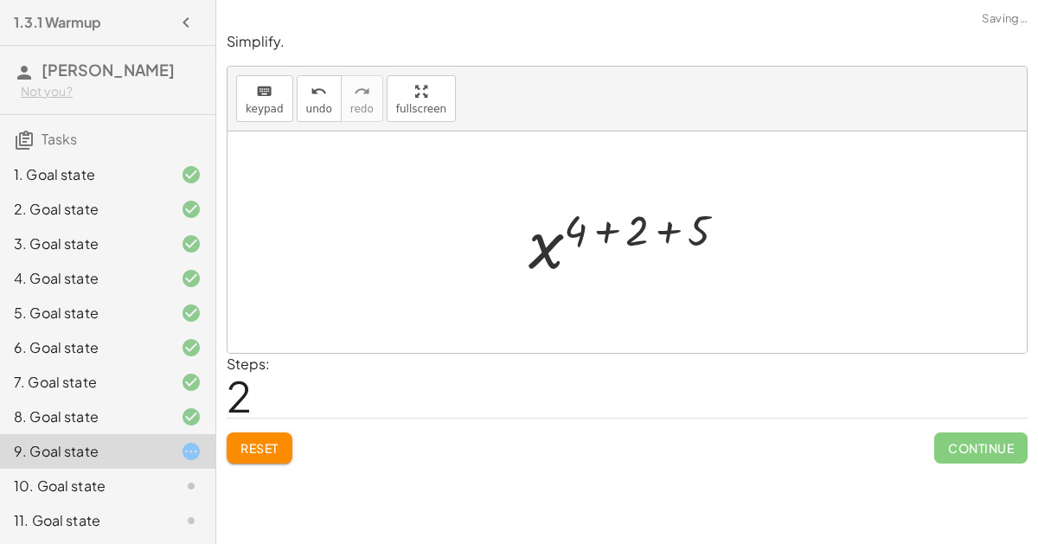
click at [598, 229] on div at bounding box center [634, 243] width 228 height 86
click at [639, 229] on div at bounding box center [633, 243] width 167 height 86
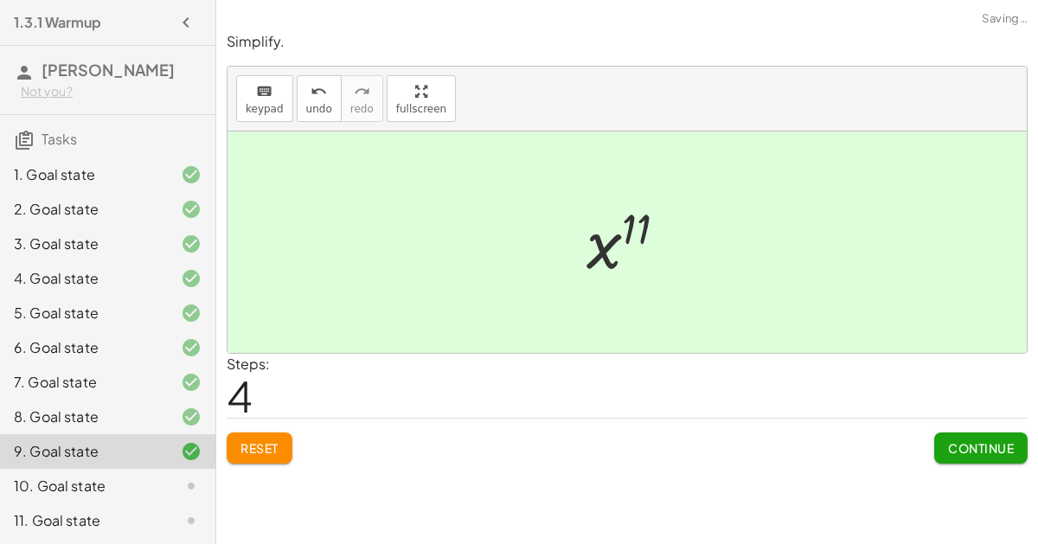
click at [973, 446] on span "Continue" at bounding box center [981, 448] width 66 height 16
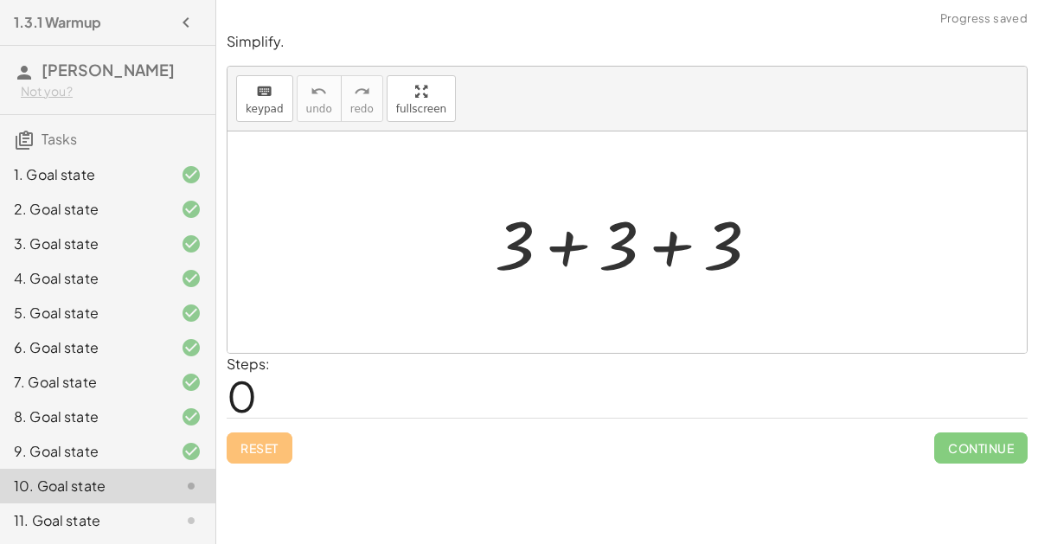
click at [567, 241] on div at bounding box center [633, 242] width 295 height 89
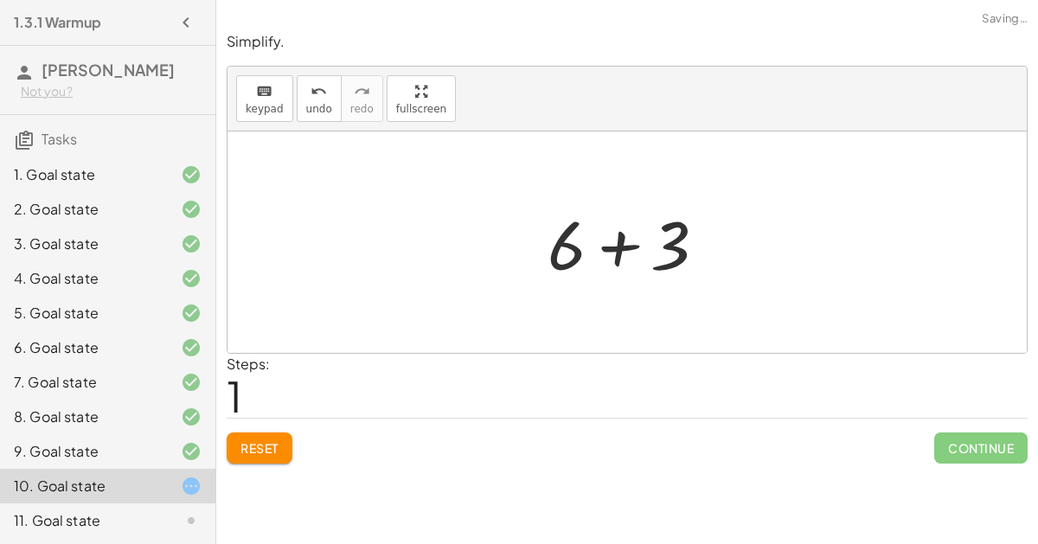
click at [622, 248] on div at bounding box center [634, 242] width 190 height 89
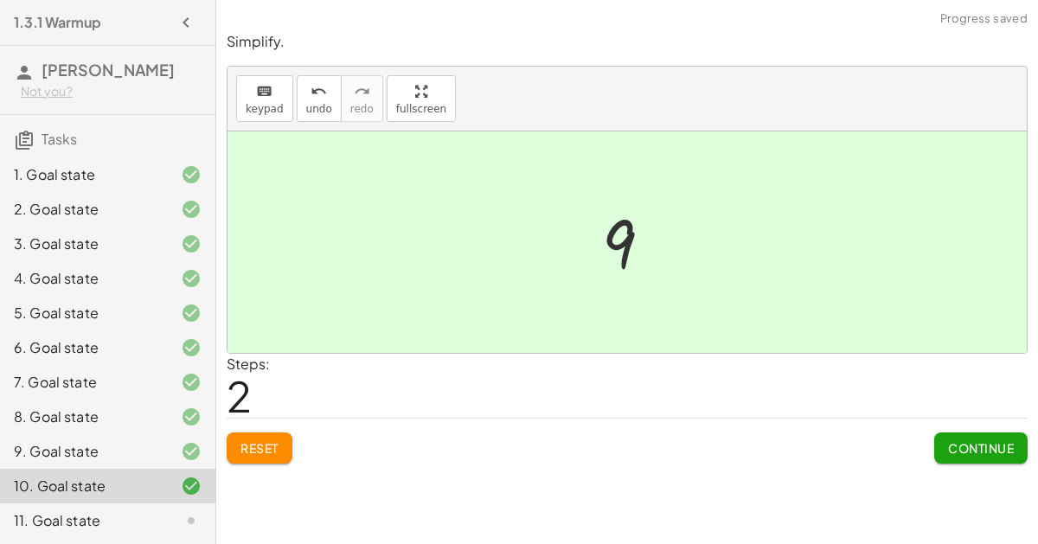
click at [971, 453] on span "Continue" at bounding box center [981, 448] width 66 height 16
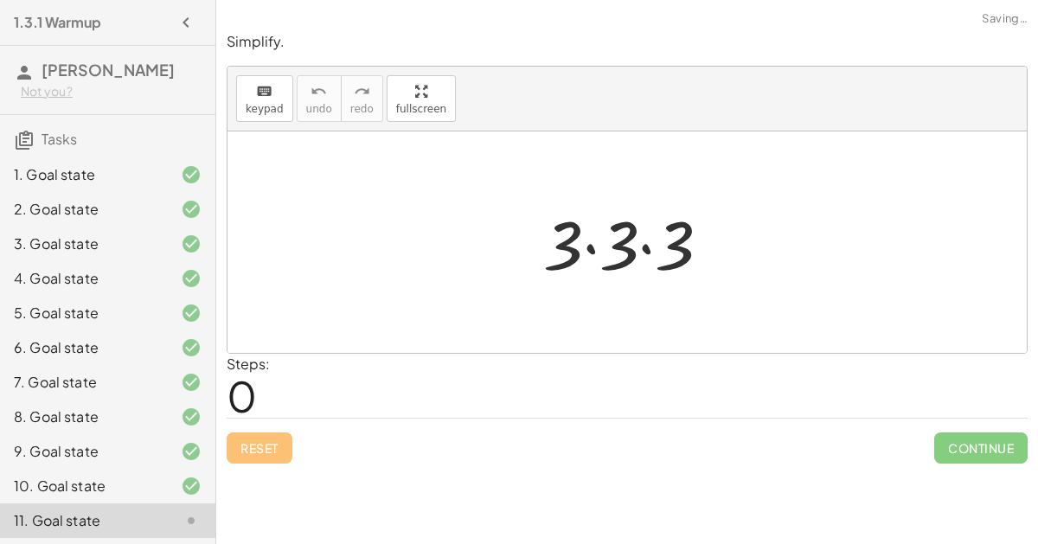
click at [590, 244] on div at bounding box center [633, 242] width 199 height 89
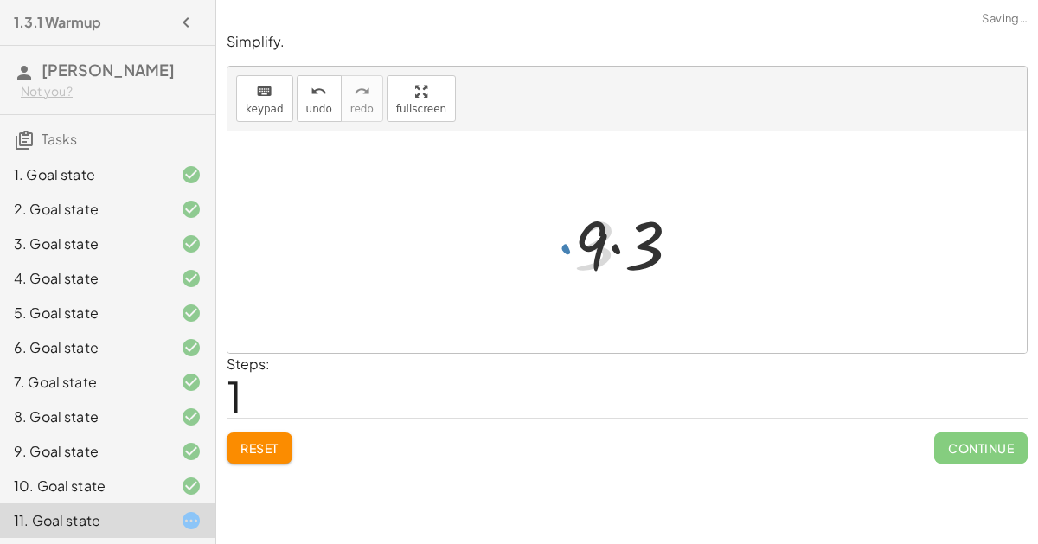
click at [617, 247] on div at bounding box center [634, 242] width 137 height 89
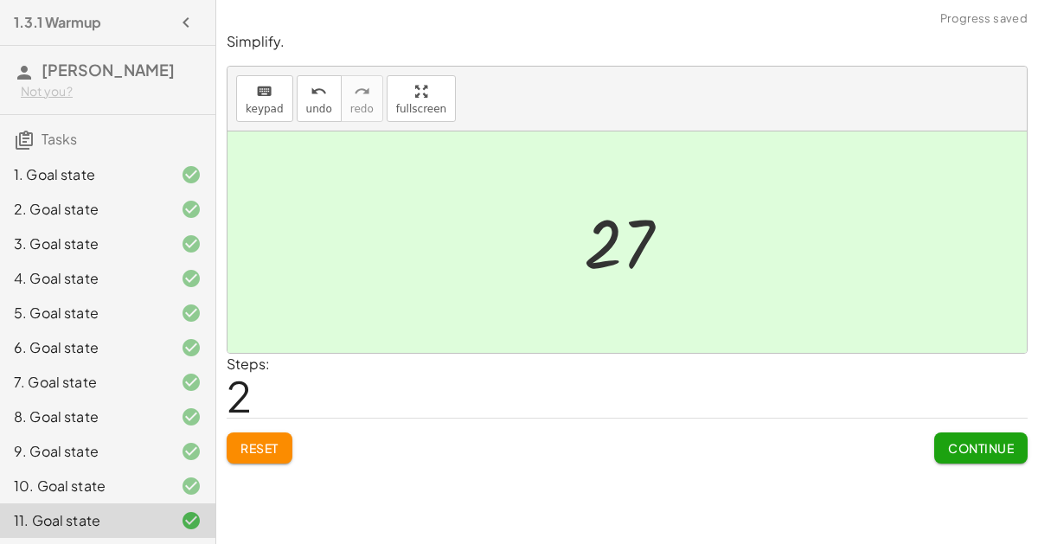
click at [1001, 440] on span "Continue" at bounding box center [981, 448] width 66 height 16
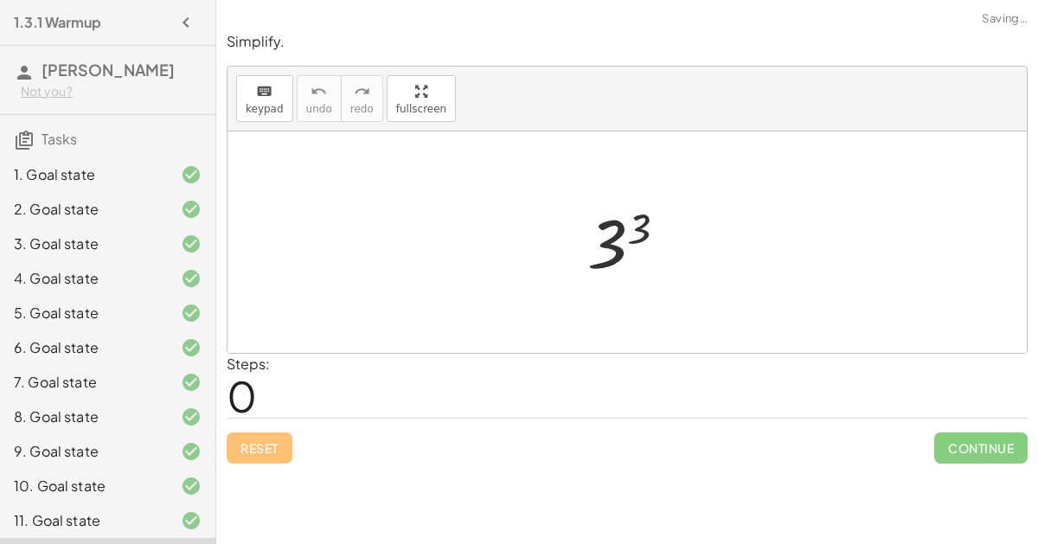
click at [632, 229] on div at bounding box center [633, 243] width 111 height 86
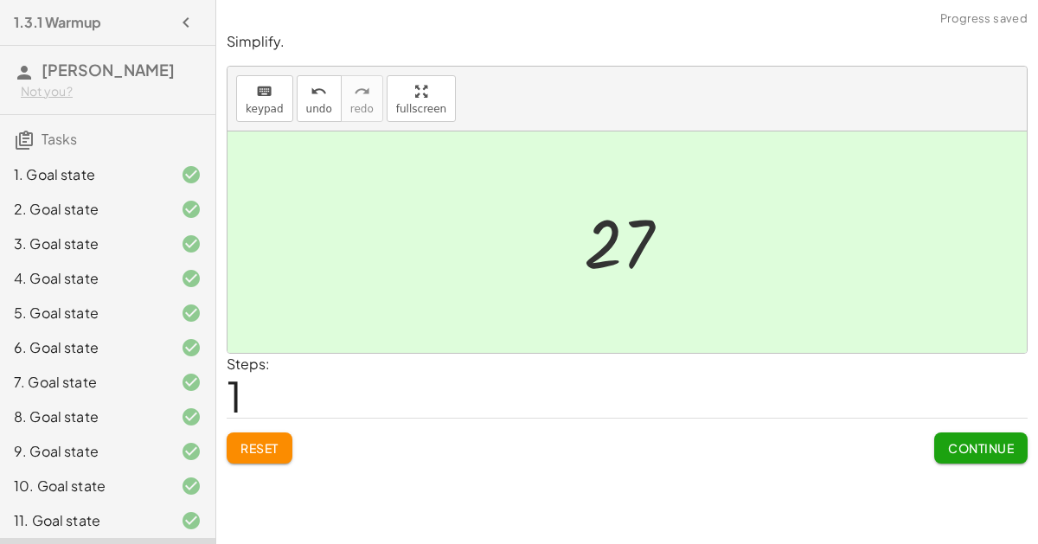
click at [969, 453] on span "Continue" at bounding box center [981, 448] width 66 height 16
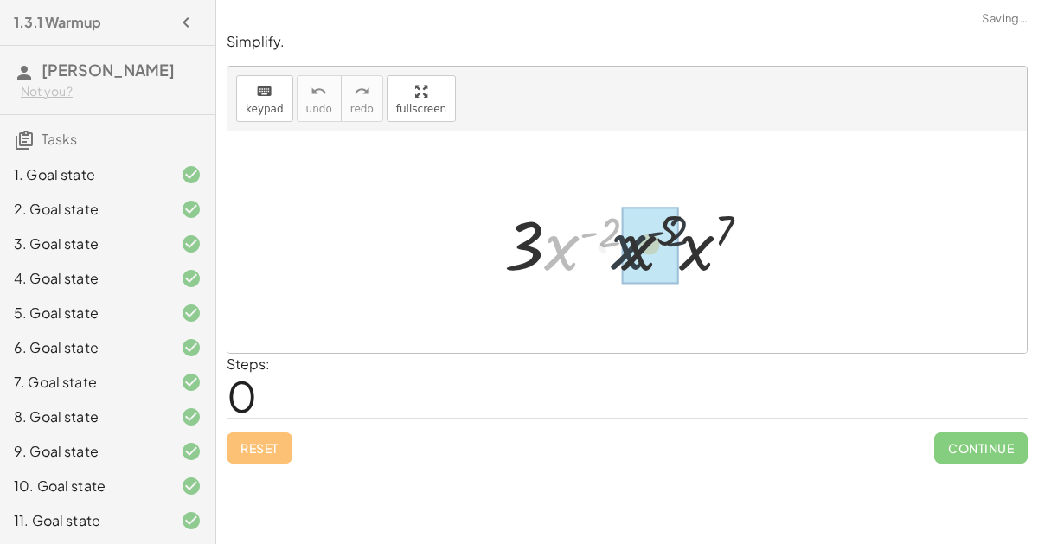
drag, startPoint x: 561, startPoint y: 251, endPoint x: 627, endPoint y: 248, distance: 65.8
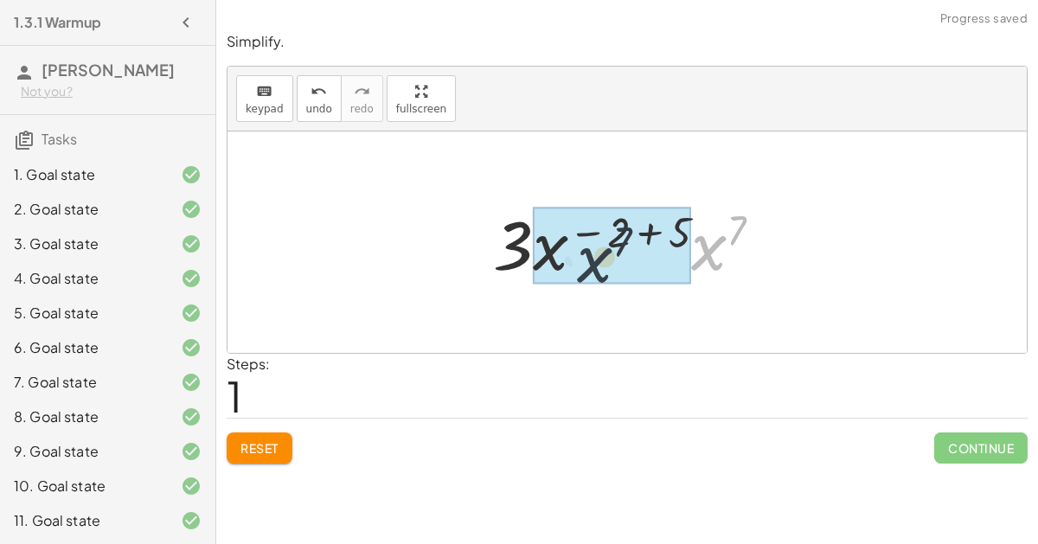
drag, startPoint x: 708, startPoint y: 249, endPoint x: 588, endPoint y: 261, distance: 120.8
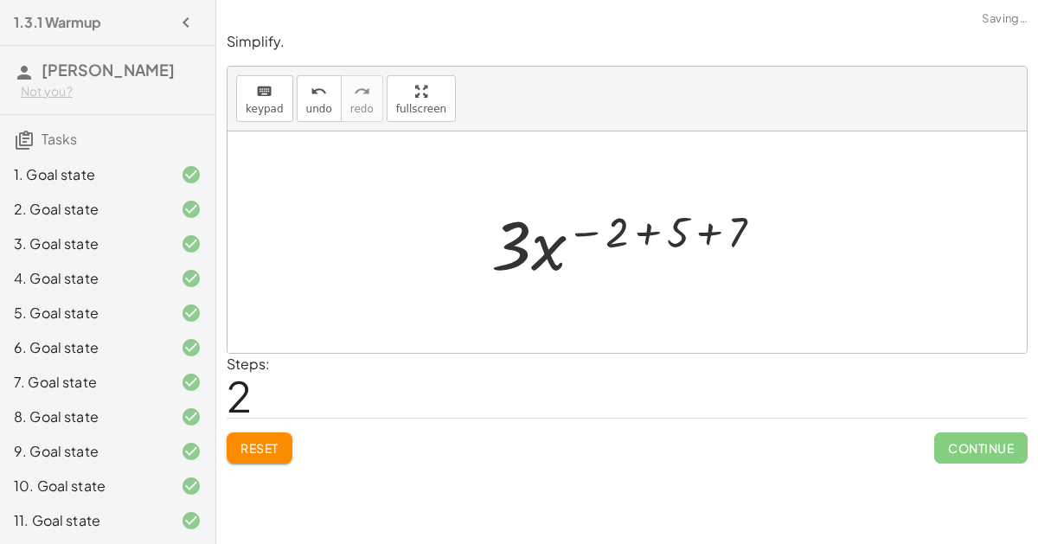
click at [644, 230] on div at bounding box center [633, 242] width 303 height 89
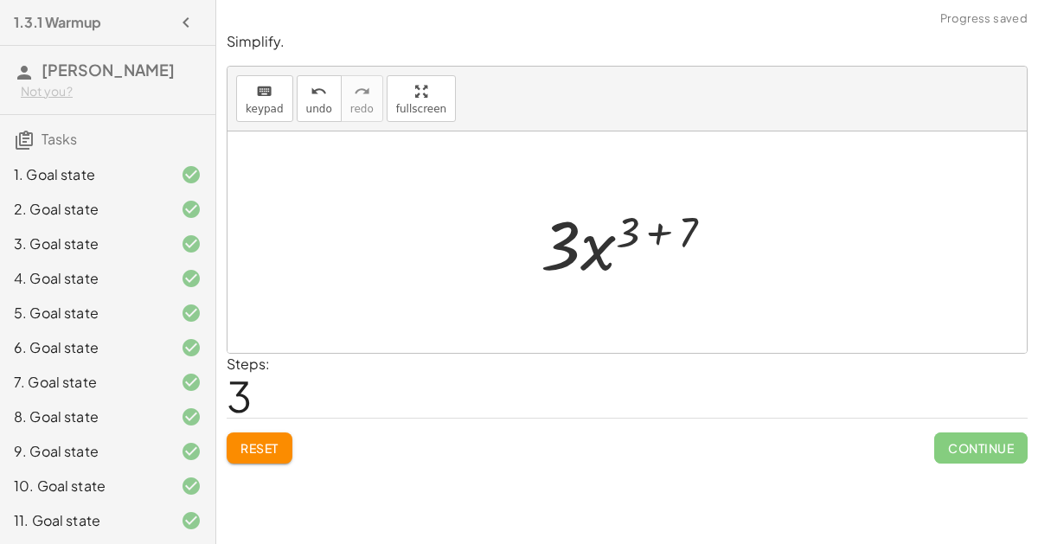
click at [658, 230] on div at bounding box center [634, 242] width 204 height 89
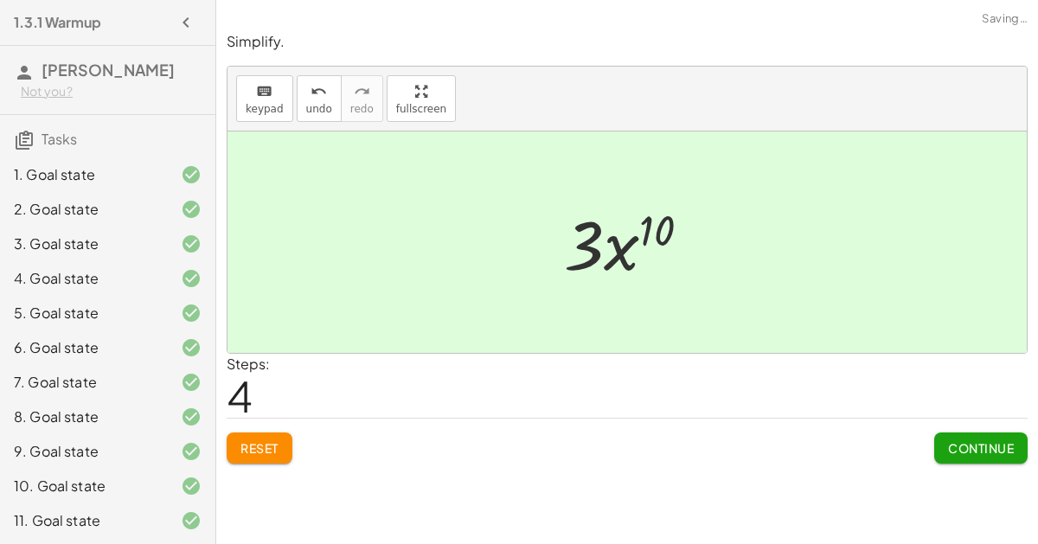
click at [1000, 452] on span "Continue" at bounding box center [981, 448] width 66 height 16
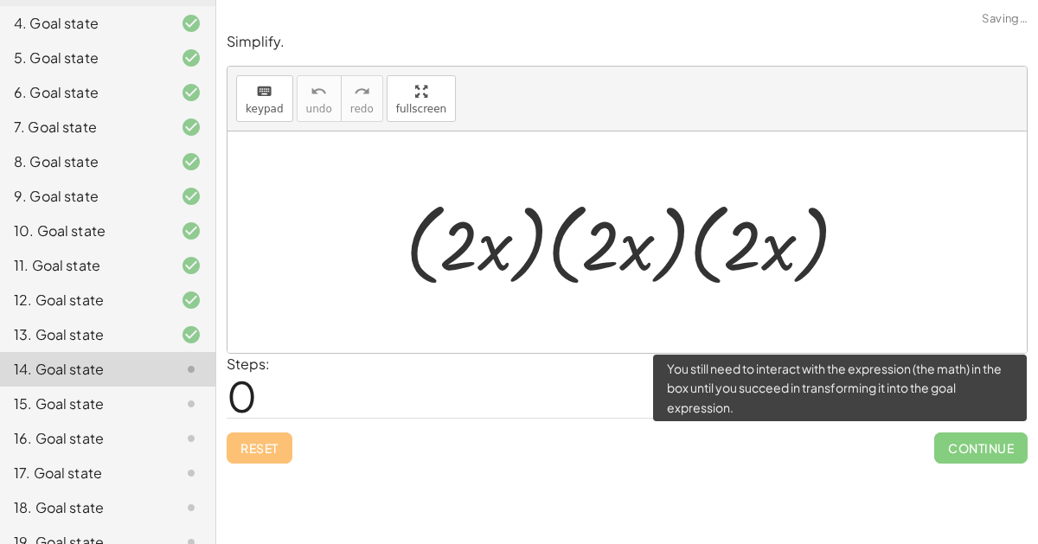
scroll to position [258, 0]
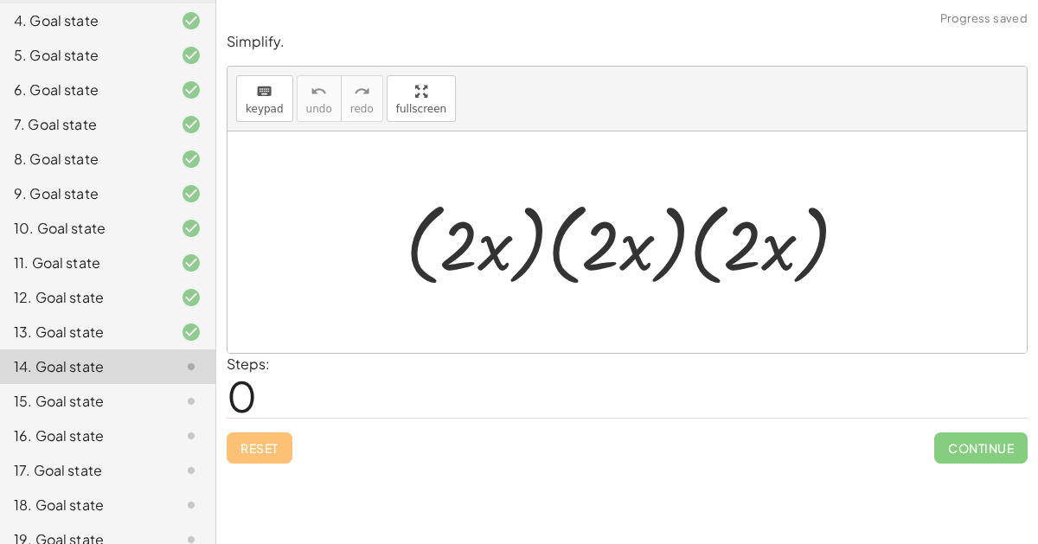
click at [588, 241] on div at bounding box center [634, 242] width 474 height 99
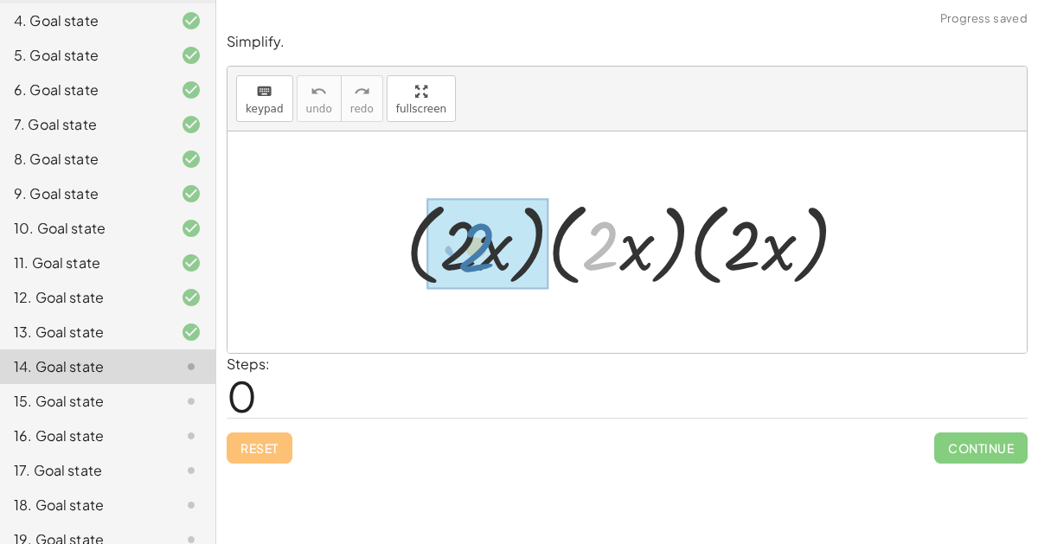
drag, startPoint x: 605, startPoint y: 248, endPoint x: 483, endPoint y: 249, distance: 121.9
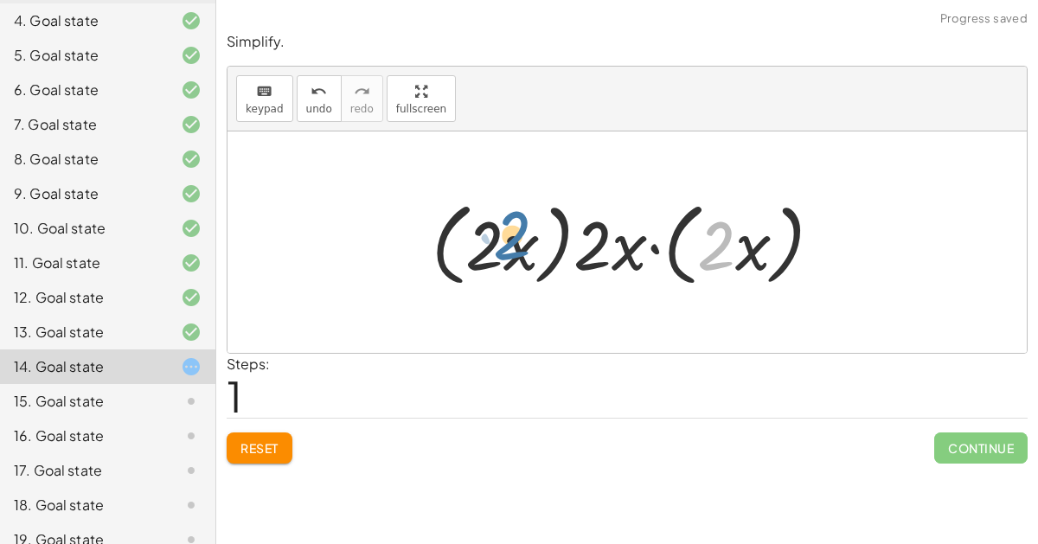
drag, startPoint x: 711, startPoint y: 248, endPoint x: 505, endPoint y: 240, distance: 206.0
click at [505, 240] on div at bounding box center [633, 242] width 421 height 99
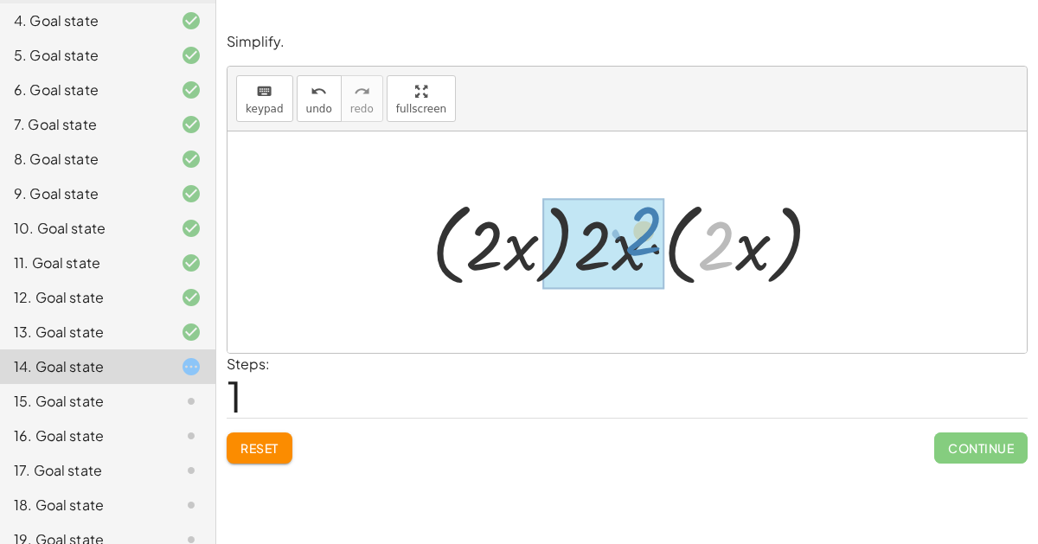
drag, startPoint x: 713, startPoint y: 255, endPoint x: 646, endPoint y: 242, distance: 67.8
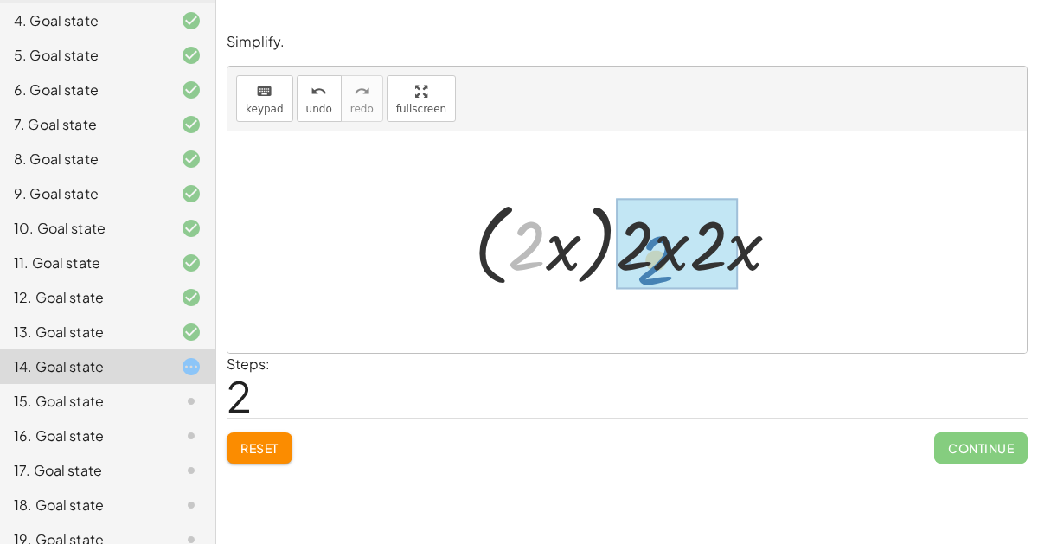
drag, startPoint x: 534, startPoint y: 236, endPoint x: 664, endPoint y: 250, distance: 130.4
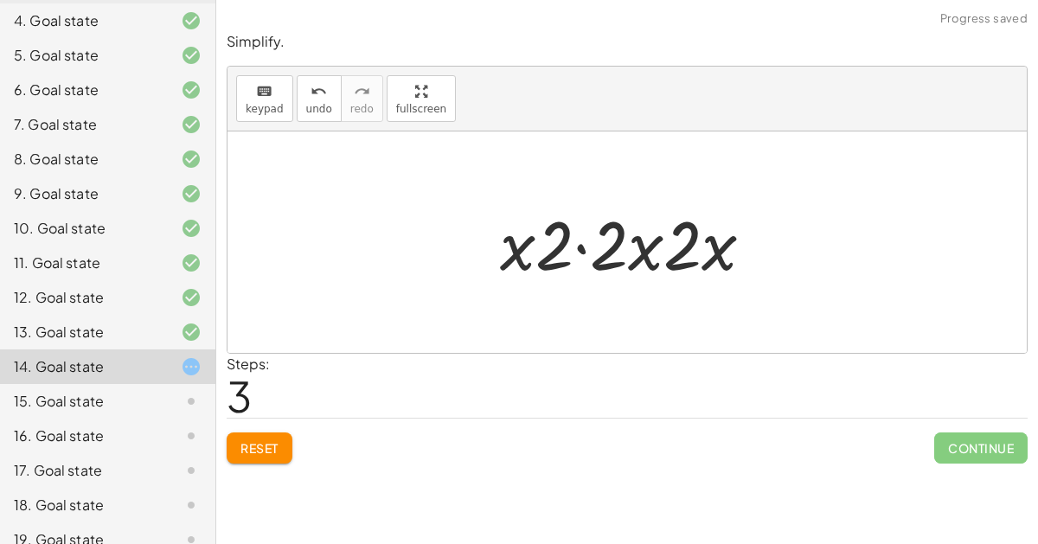
click at [580, 242] on div at bounding box center [633, 242] width 284 height 89
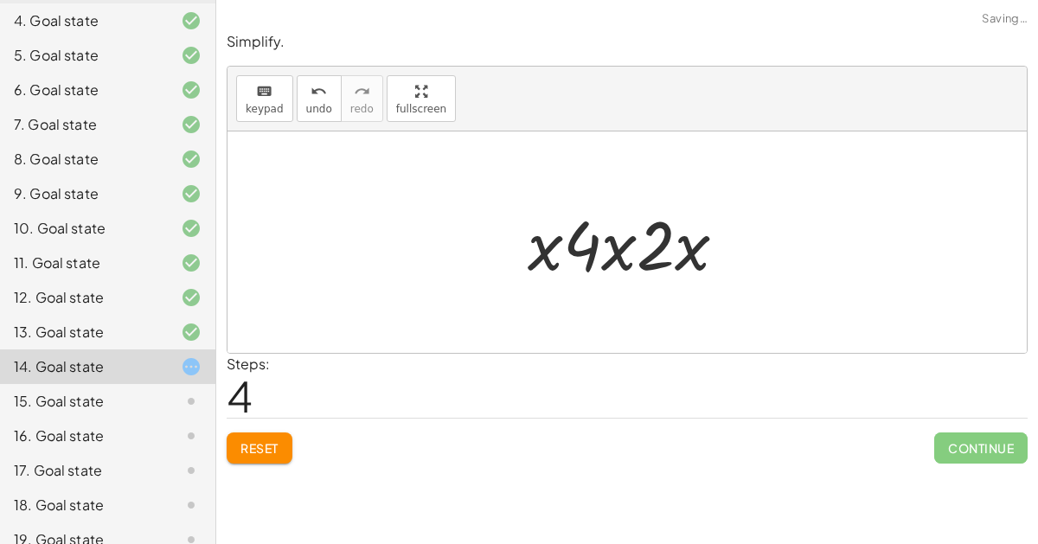
click at [614, 253] on div at bounding box center [634, 242] width 230 height 89
drag, startPoint x: 533, startPoint y: 245, endPoint x: 613, endPoint y: 246, distance: 80.4
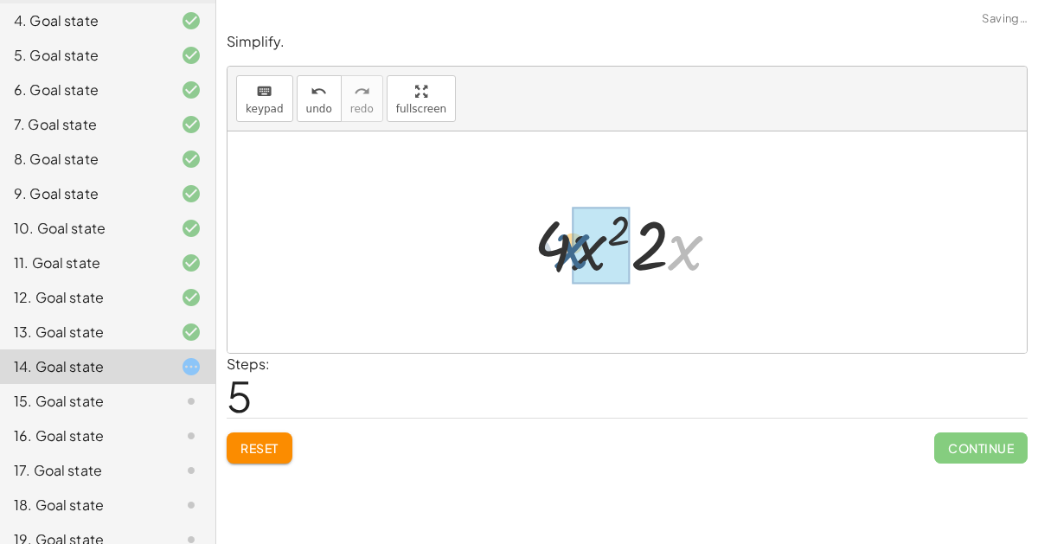
drag, startPoint x: 671, startPoint y: 246, endPoint x: 559, endPoint y: 242, distance: 111.6
click at [559, 242] on div at bounding box center [634, 242] width 218 height 89
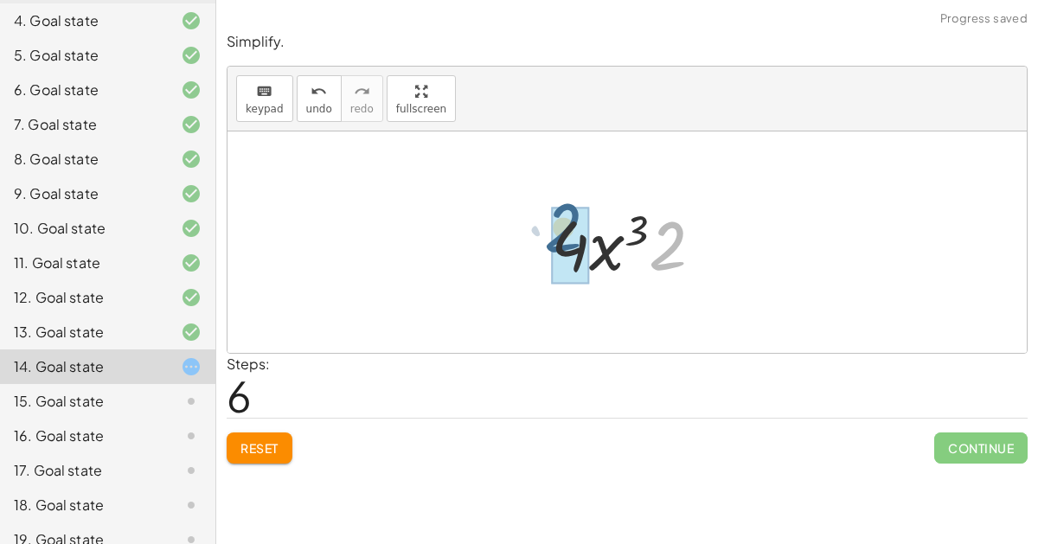
drag, startPoint x: 669, startPoint y: 243, endPoint x: 568, endPoint y: 227, distance: 102.4
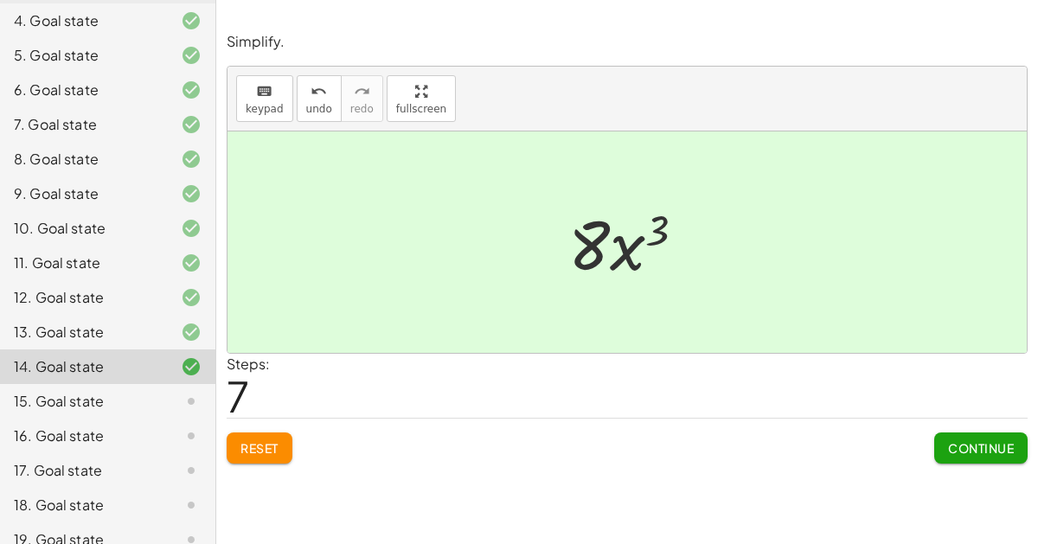
click at [957, 436] on button "Continue" at bounding box center [980, 447] width 93 height 31
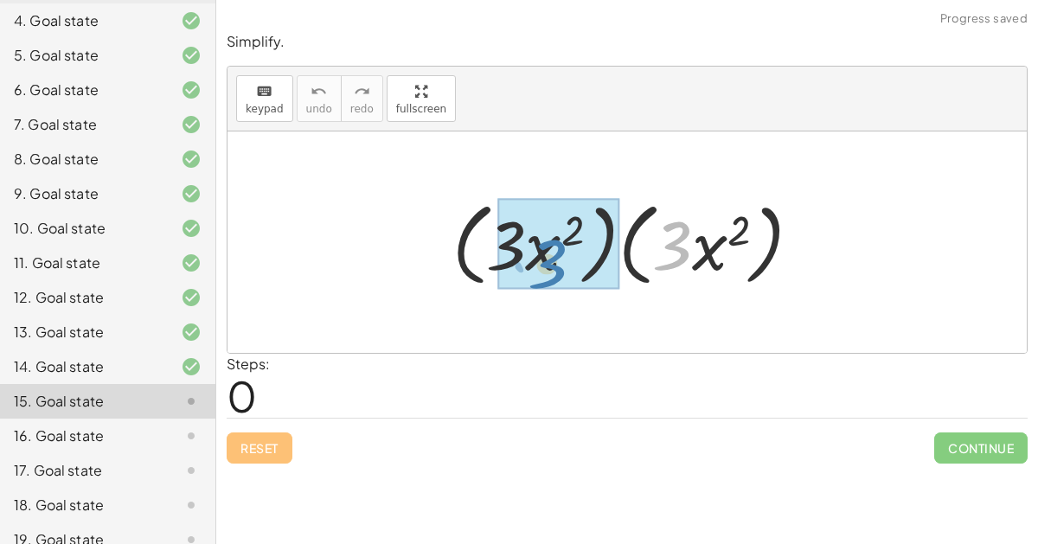
drag, startPoint x: 685, startPoint y: 249, endPoint x: 559, endPoint y: 266, distance: 126.6
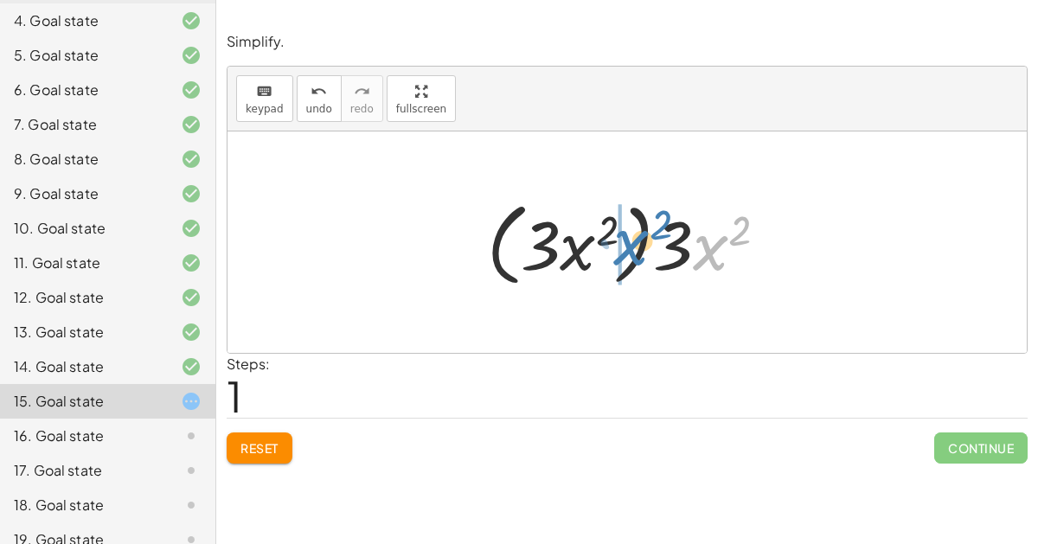
drag, startPoint x: 707, startPoint y: 262, endPoint x: 629, endPoint y: 255, distance: 78.1
click at [629, 255] on div at bounding box center [633, 242] width 311 height 99
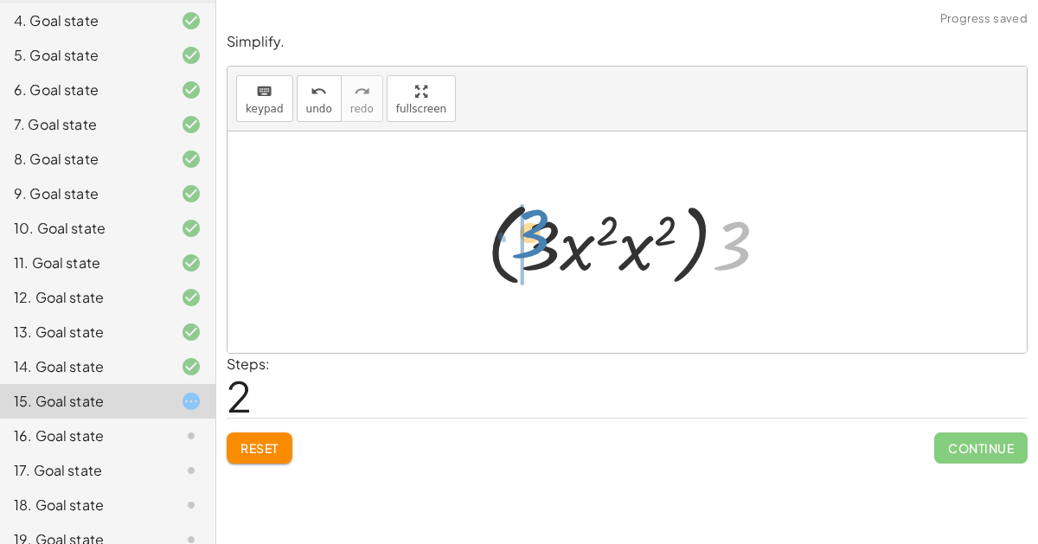
drag, startPoint x: 741, startPoint y: 256, endPoint x: 541, endPoint y: 242, distance: 200.2
click at [541, 242] on div at bounding box center [633, 242] width 311 height 99
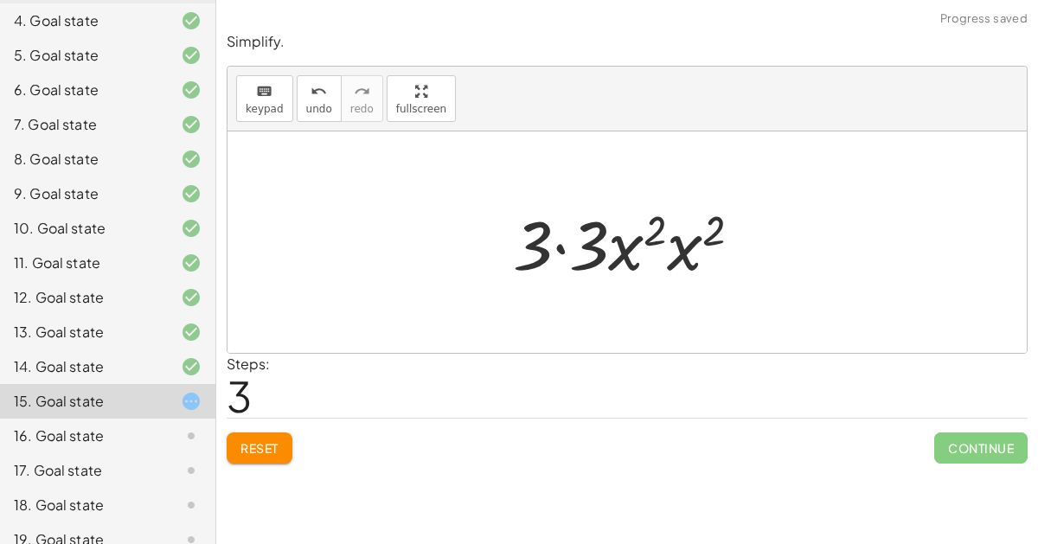
click at [558, 245] on div at bounding box center [633, 242] width 259 height 89
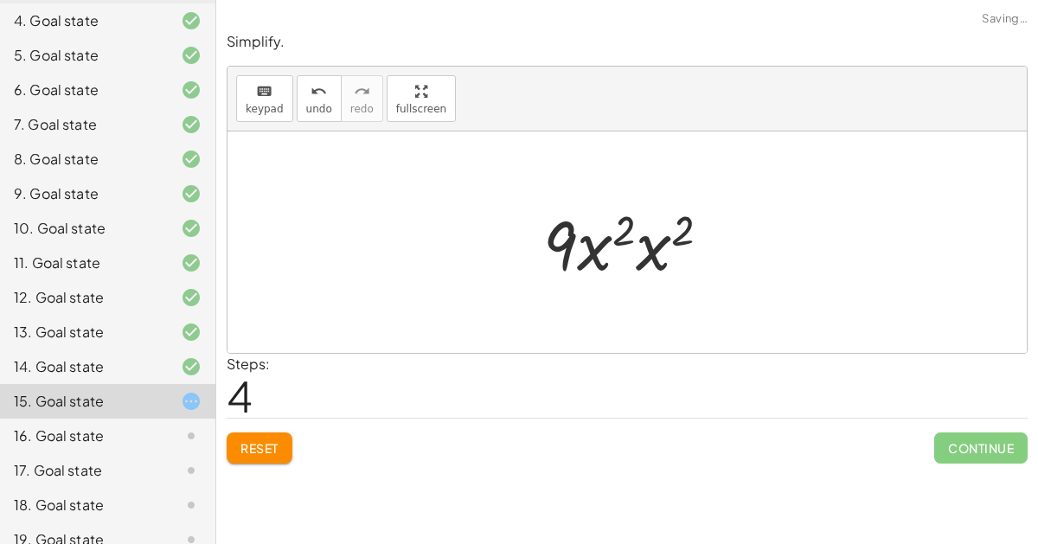
click at [595, 255] on div at bounding box center [633, 242] width 198 height 89
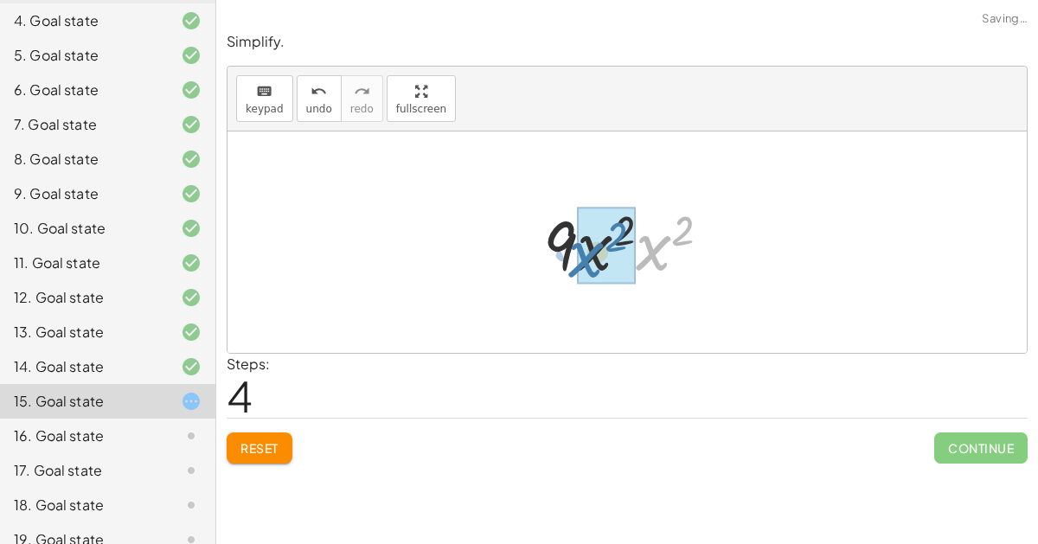
drag, startPoint x: 643, startPoint y: 253, endPoint x: 579, endPoint y: 260, distance: 64.4
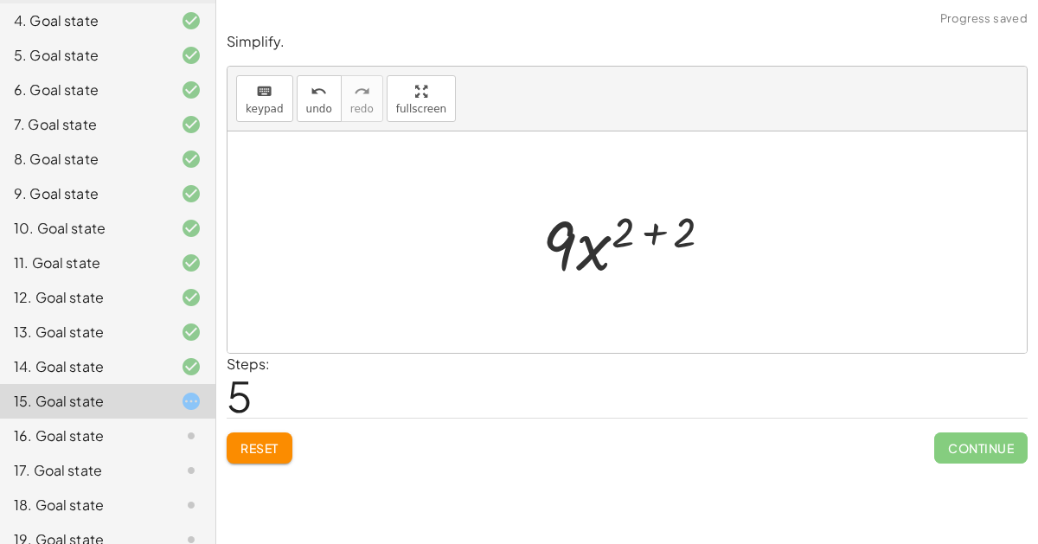
click at [654, 231] on div at bounding box center [634, 242] width 201 height 89
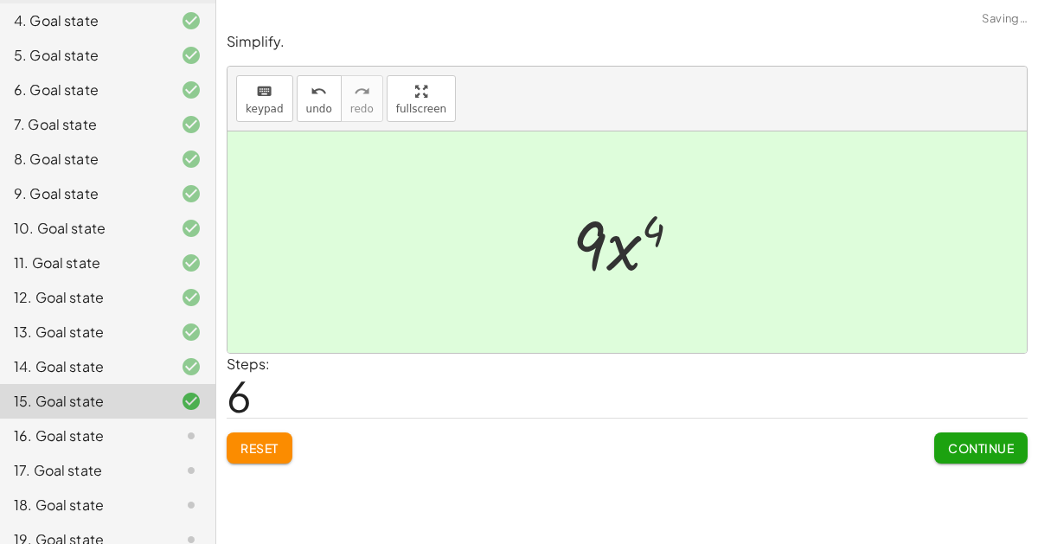
click at [987, 446] on span "Continue" at bounding box center [981, 448] width 66 height 16
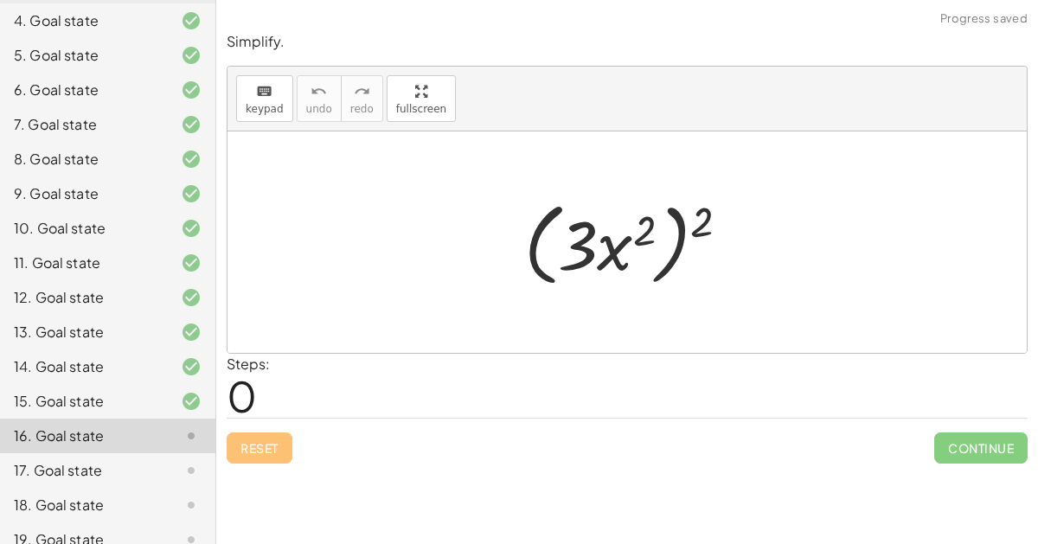
click at [652, 225] on div at bounding box center [633, 242] width 237 height 99
click at [646, 226] on div at bounding box center [633, 242] width 237 height 99
drag, startPoint x: 694, startPoint y: 225, endPoint x: 639, endPoint y: 235, distance: 56.3
click at [639, 235] on div at bounding box center [633, 242] width 237 height 99
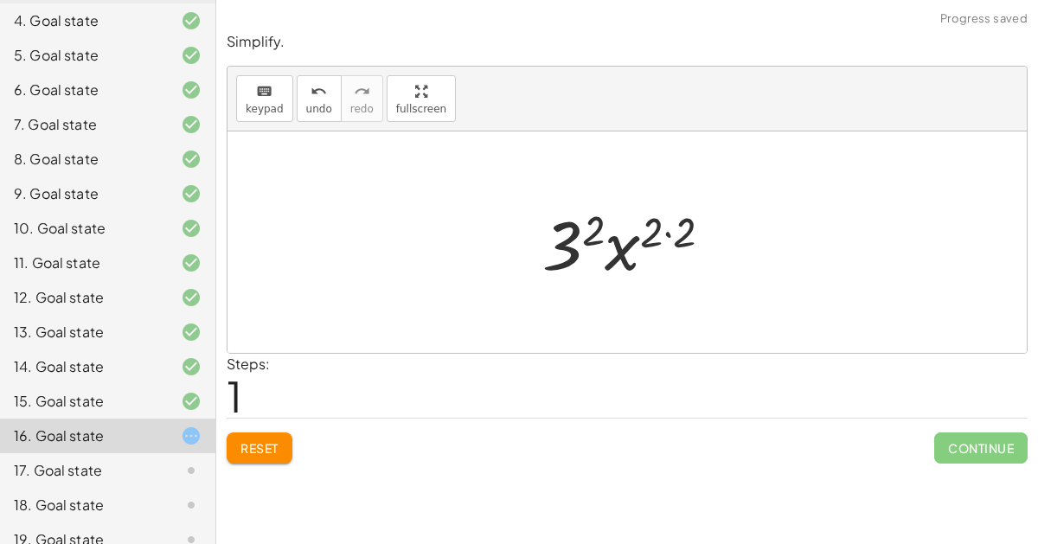
click at [666, 232] on div at bounding box center [634, 242] width 201 height 89
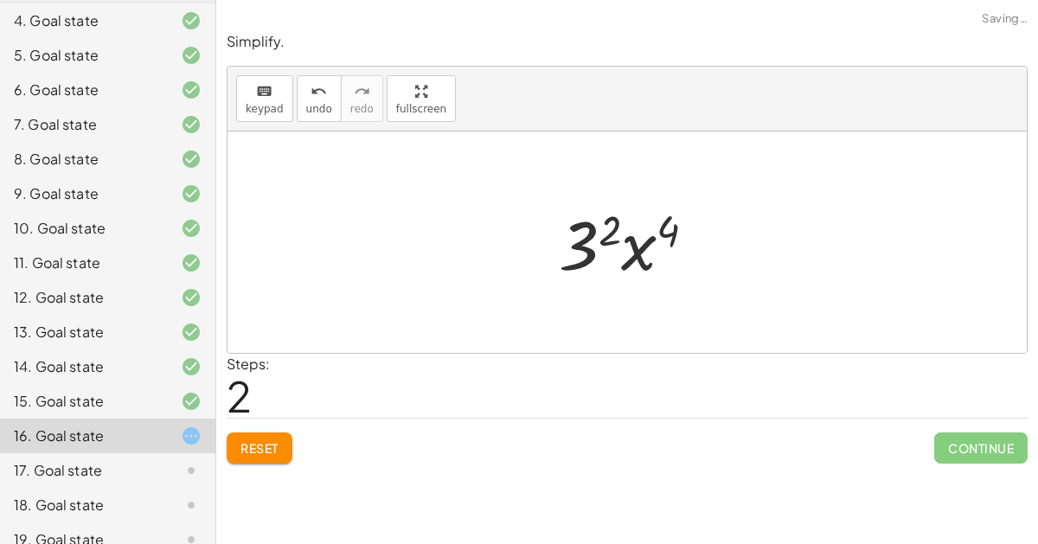
click at [635, 242] on div at bounding box center [634, 242] width 169 height 89
drag, startPoint x: 603, startPoint y: 232, endPoint x: 671, endPoint y: 227, distance: 68.4
click at [671, 227] on div at bounding box center [634, 242] width 169 height 89
click at [641, 248] on div at bounding box center [634, 242] width 169 height 89
click at [265, 446] on span "Reset" at bounding box center [259, 448] width 38 height 16
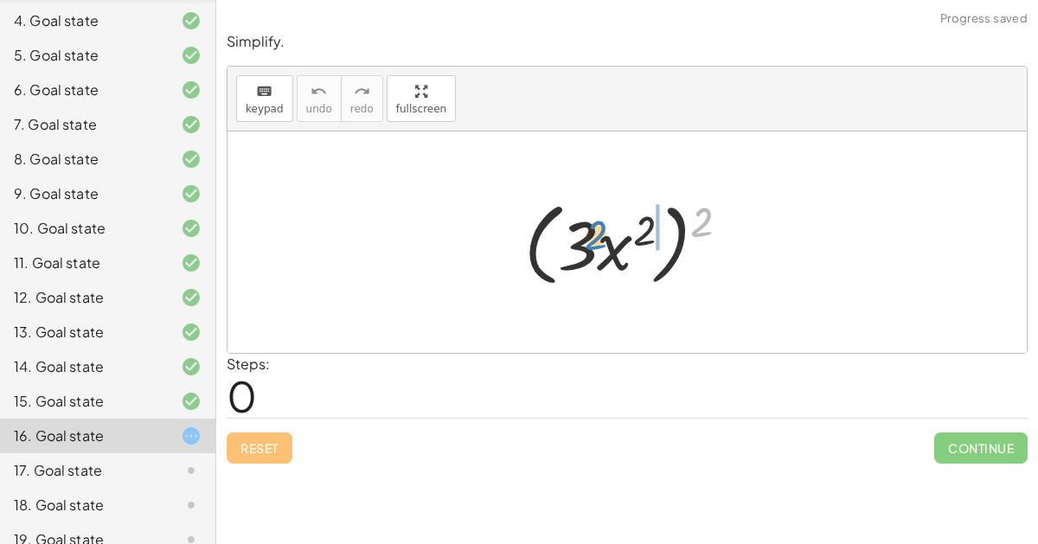
drag, startPoint x: 694, startPoint y: 217, endPoint x: 590, endPoint y: 232, distance: 105.7
click at [590, 232] on div at bounding box center [633, 242] width 237 height 99
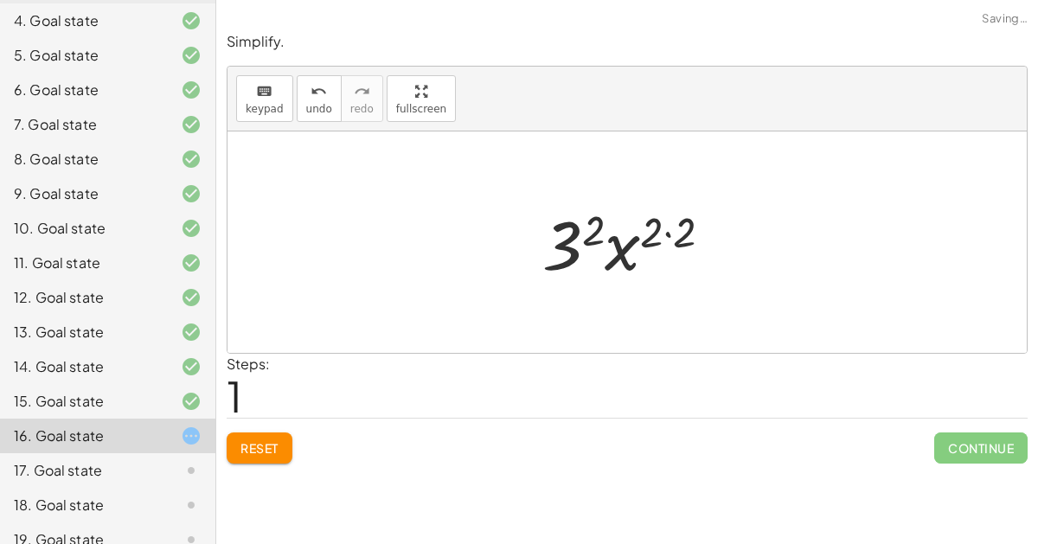
click at [597, 228] on div at bounding box center [634, 242] width 201 height 89
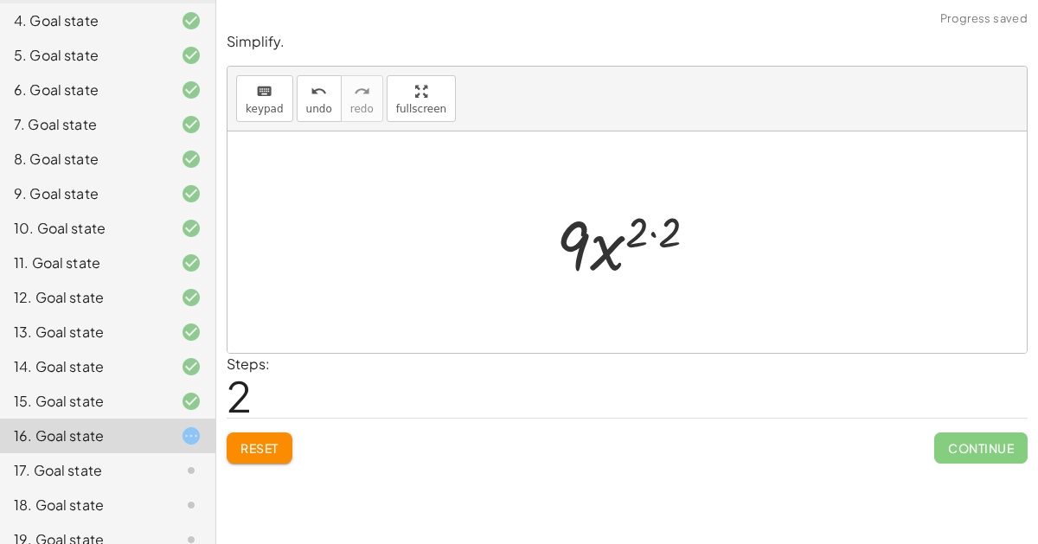
click at [648, 231] on div at bounding box center [633, 242] width 172 height 89
click at [654, 233] on div at bounding box center [633, 242] width 172 height 89
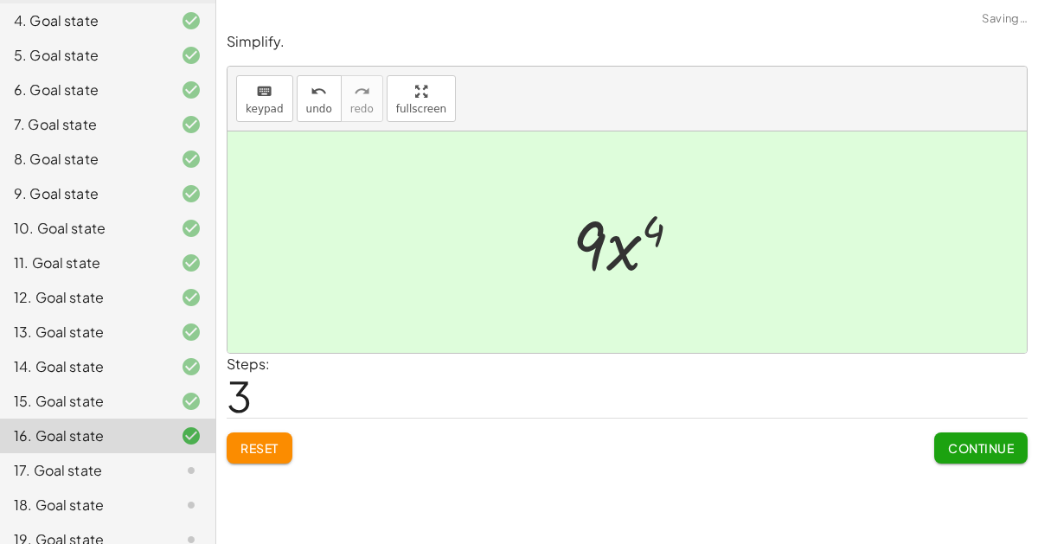
click at [968, 454] on button "Continue" at bounding box center [980, 447] width 93 height 31
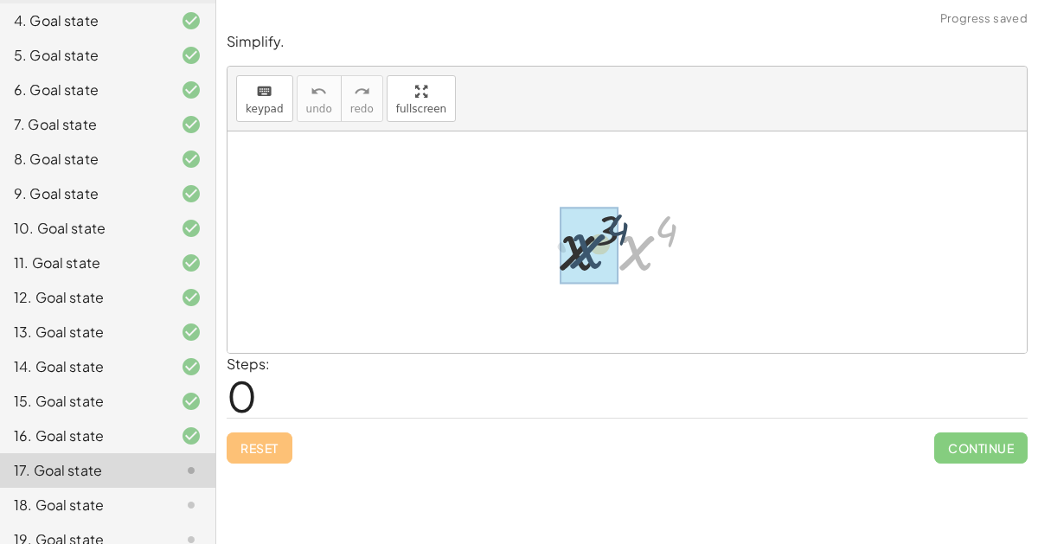
drag, startPoint x: 645, startPoint y: 250, endPoint x: 597, endPoint y: 247, distance: 48.5
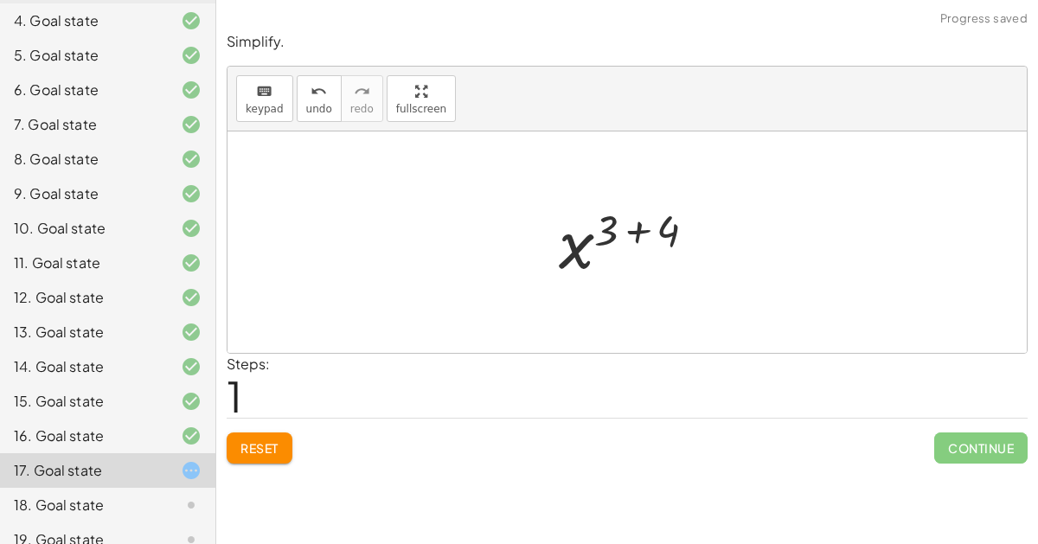
click at [642, 229] on div at bounding box center [634, 243] width 169 height 86
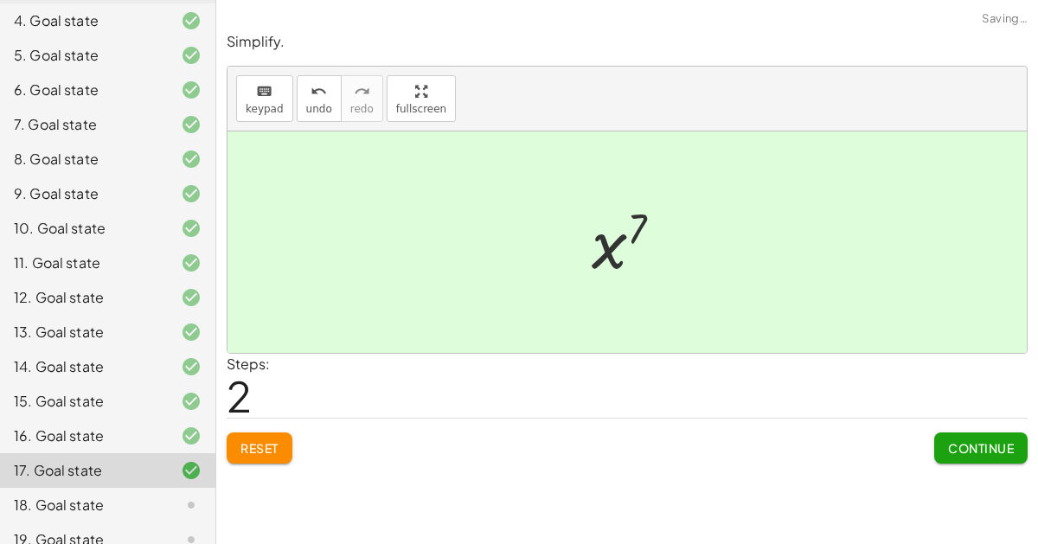
click at [951, 443] on span "Continue" at bounding box center [981, 448] width 66 height 16
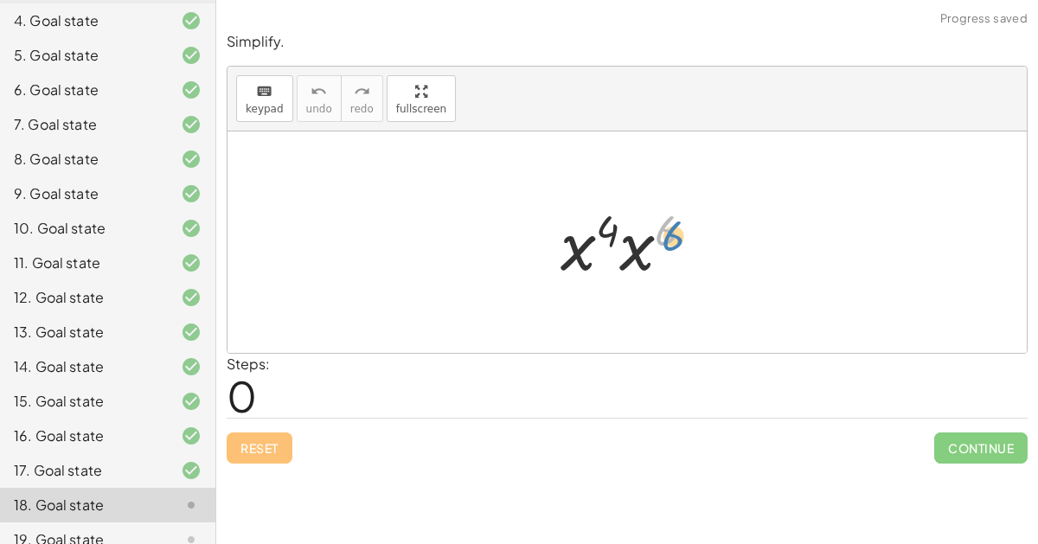
drag, startPoint x: 668, startPoint y: 237, endPoint x: 676, endPoint y: 242, distance: 10.1
click at [676, 242] on div at bounding box center [634, 242] width 164 height 89
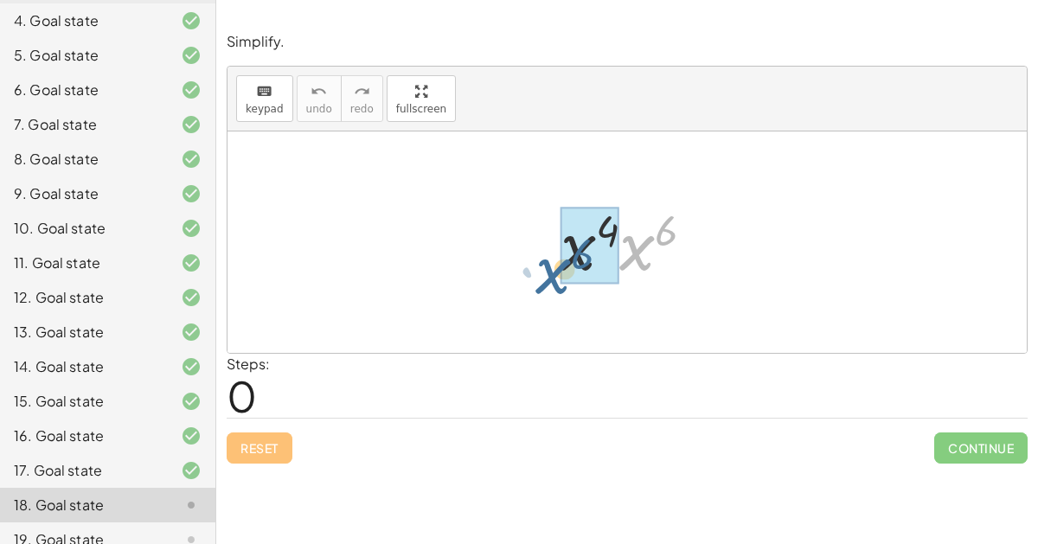
drag, startPoint x: 638, startPoint y: 246, endPoint x: 559, endPoint y: 270, distance: 82.1
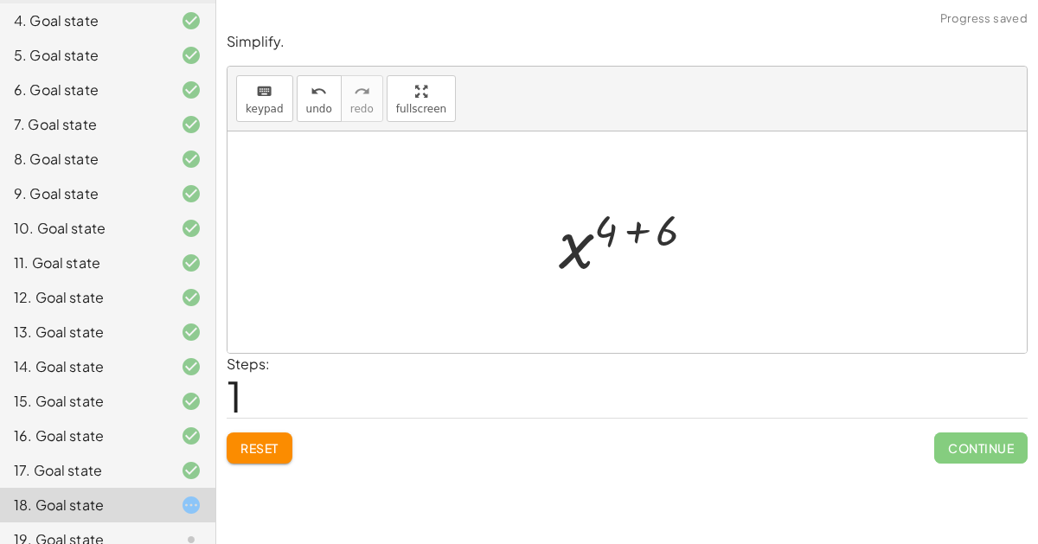
click at [633, 225] on div at bounding box center [634, 243] width 168 height 86
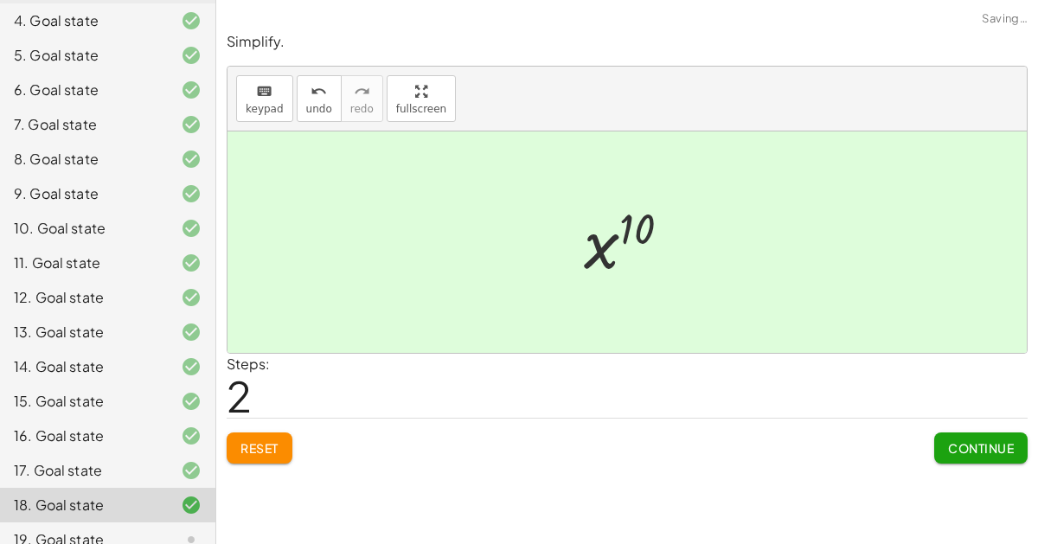
click at [992, 441] on span "Continue" at bounding box center [981, 448] width 66 height 16
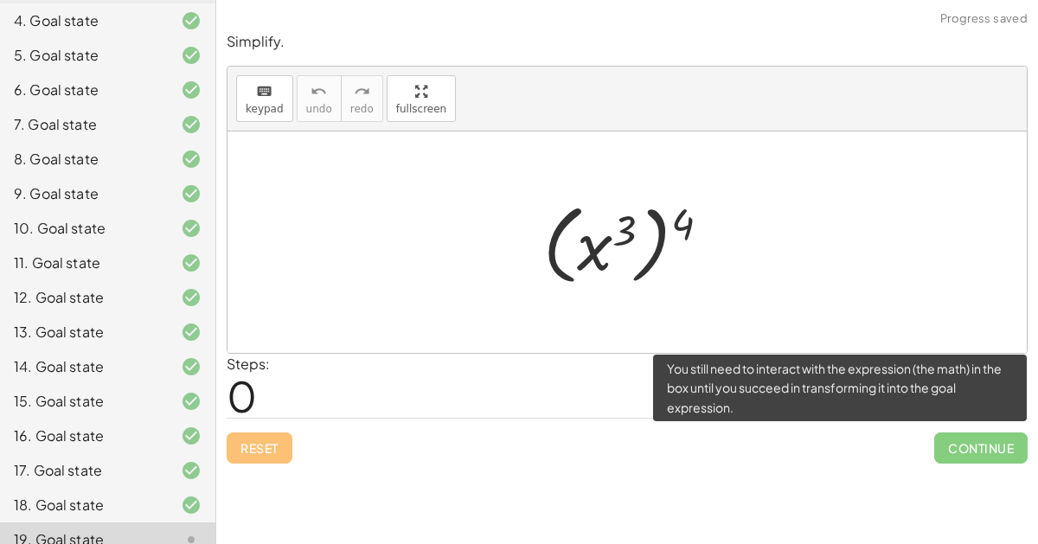
scroll to position [345, 0]
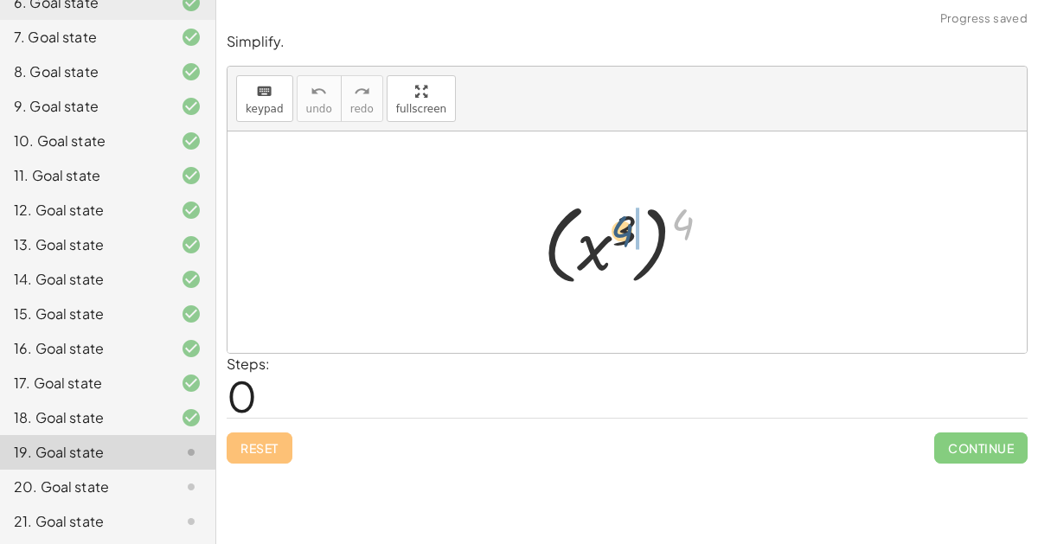
drag, startPoint x: 685, startPoint y: 207, endPoint x: 625, endPoint y: 212, distance: 59.9
click at [625, 212] on div at bounding box center [633, 243] width 198 height 96
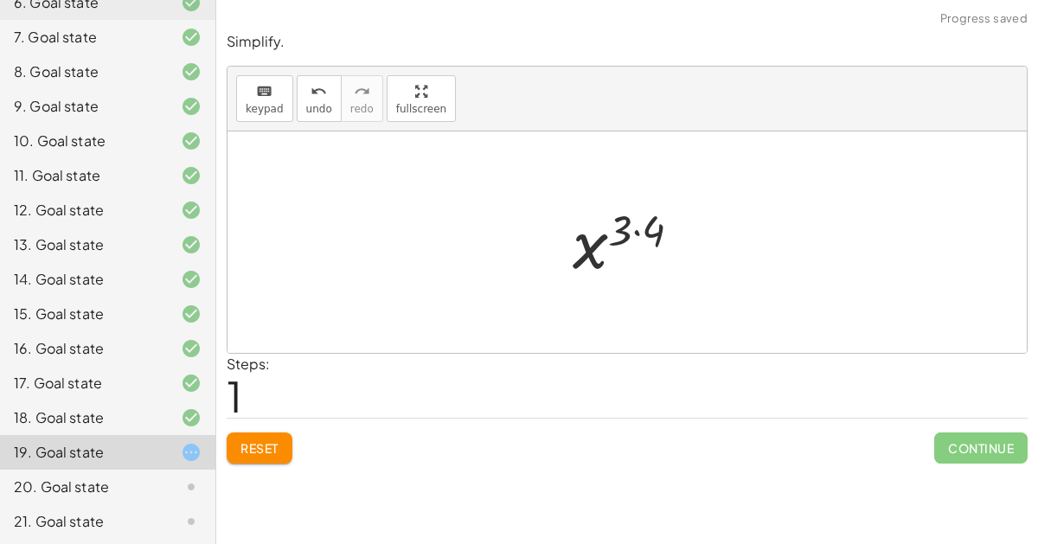
click at [631, 227] on div at bounding box center [633, 243] width 139 height 86
click at [634, 230] on div at bounding box center [633, 243] width 139 height 86
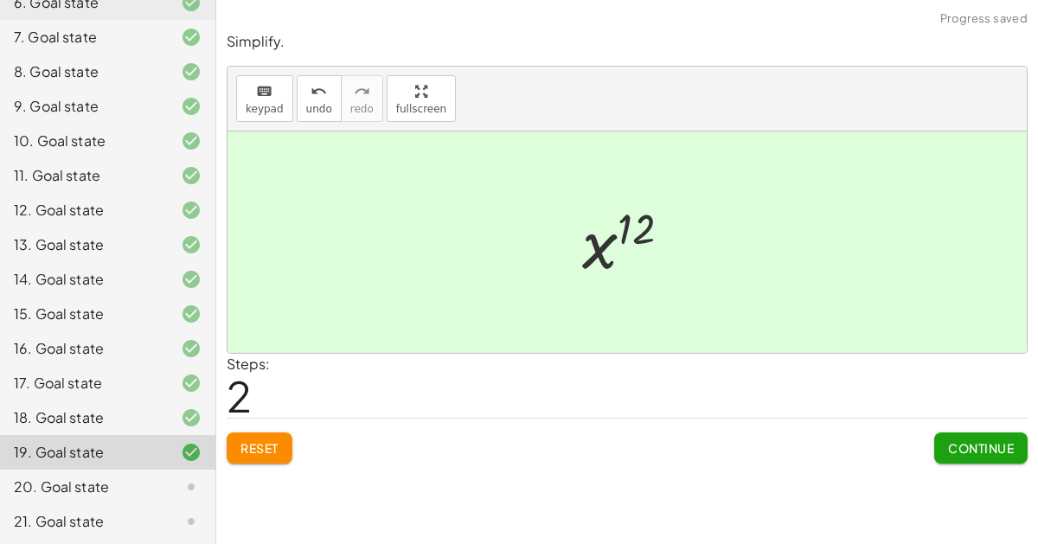
click at [964, 447] on span "Continue" at bounding box center [981, 448] width 66 height 16
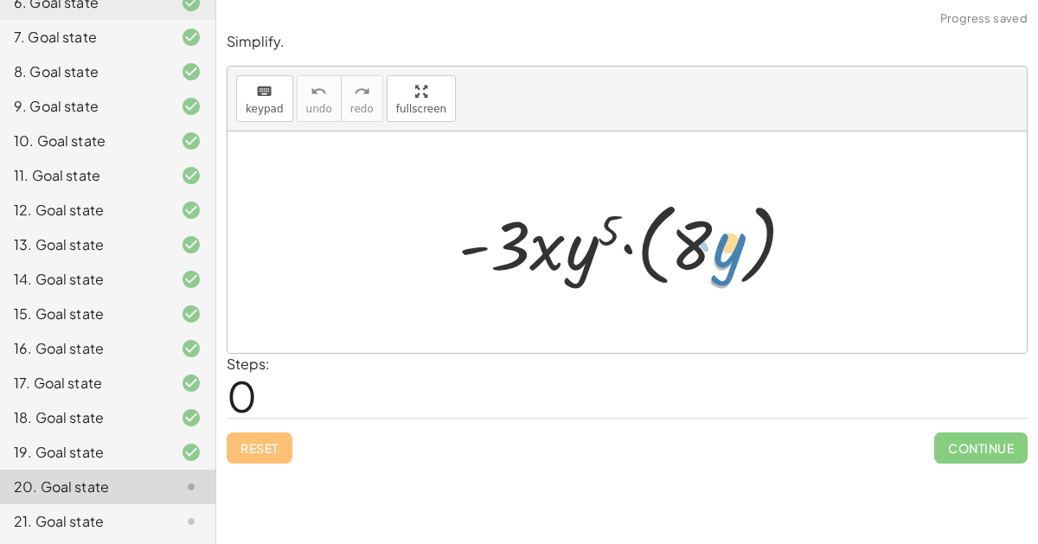
click at [725, 245] on div at bounding box center [634, 242] width 368 height 99
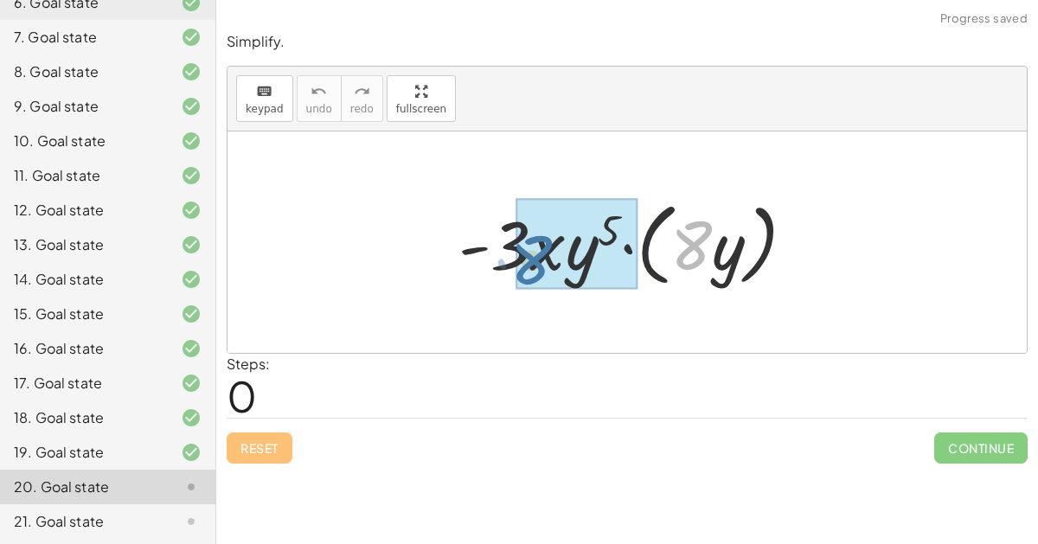
drag, startPoint x: 697, startPoint y: 236, endPoint x: 536, endPoint y: 247, distance: 161.2
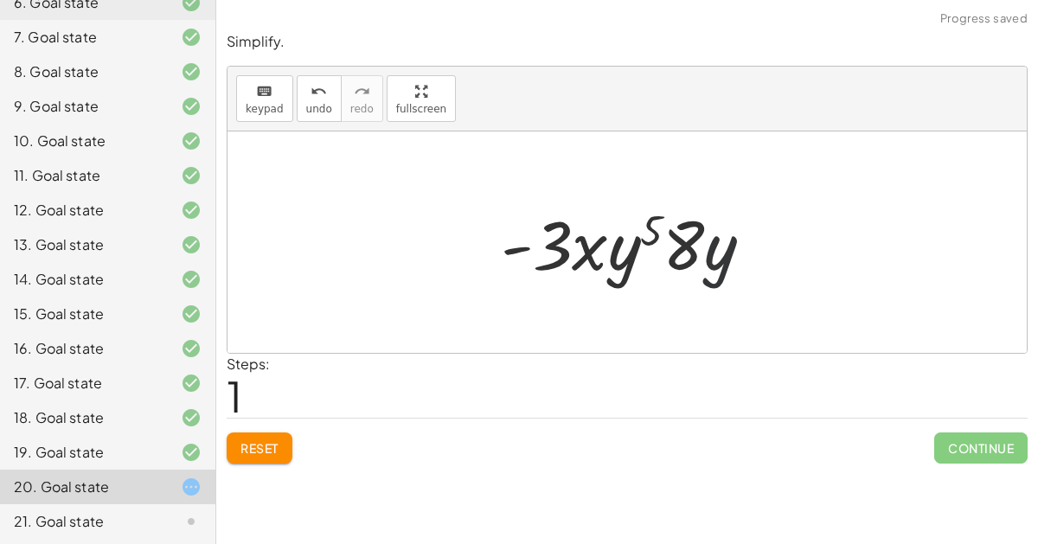
click at [725, 263] on div at bounding box center [634, 242] width 284 height 89
drag, startPoint x: 621, startPoint y: 244, endPoint x: 732, endPoint y: 248, distance: 111.6
click at [732, 248] on div at bounding box center [634, 242] width 284 height 89
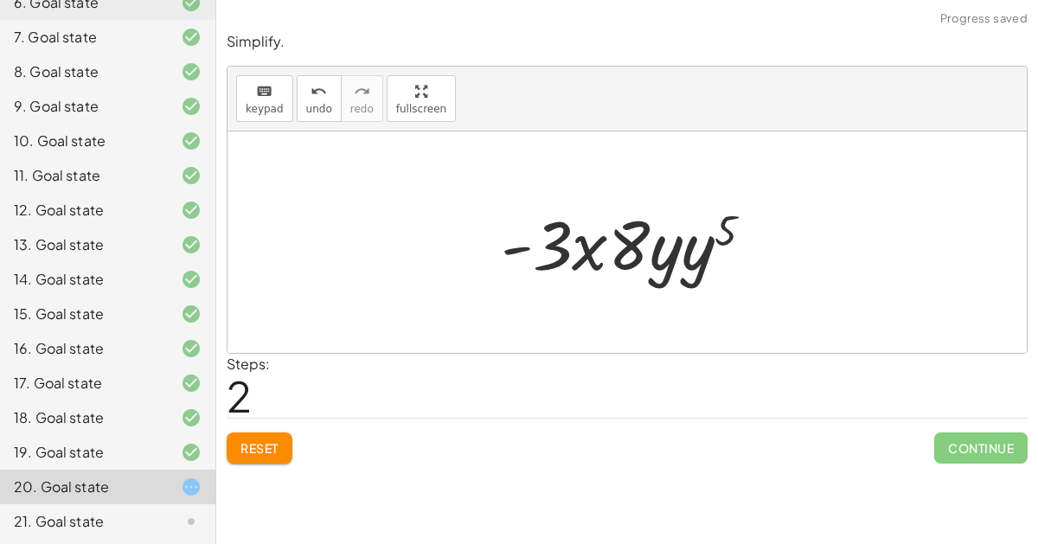
click at [665, 254] on div at bounding box center [634, 242] width 284 height 89
drag, startPoint x: 661, startPoint y: 253, endPoint x: 679, endPoint y: 256, distance: 18.3
click at [679, 256] on div at bounding box center [634, 242] width 284 height 89
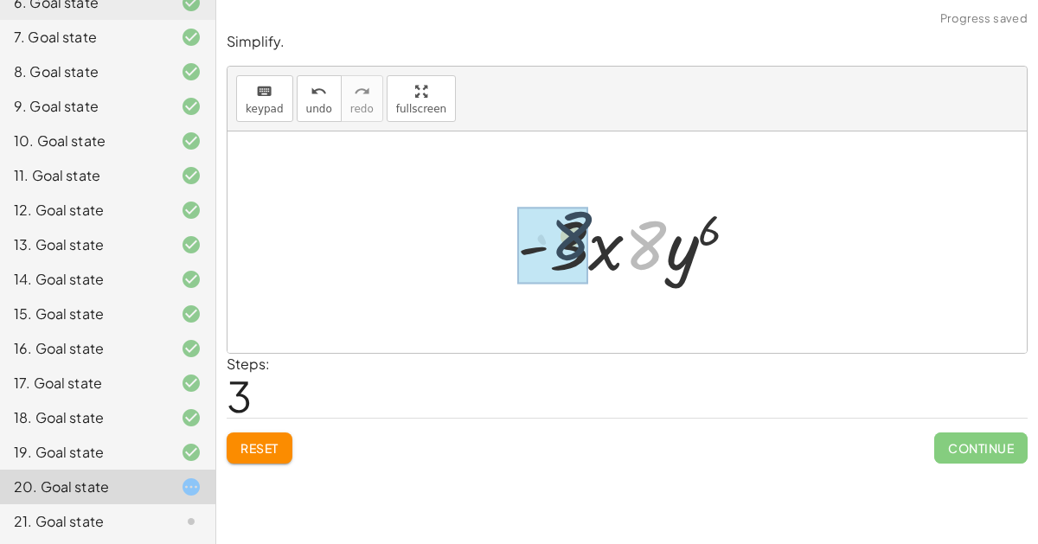
drag, startPoint x: 648, startPoint y: 252, endPoint x: 575, endPoint y: 245, distance: 73.0
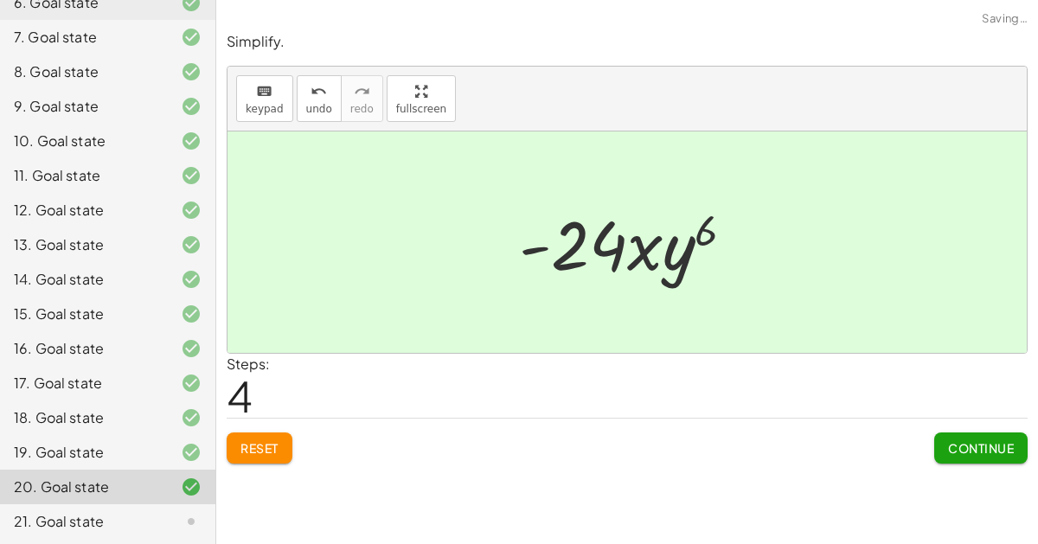
click at [1010, 441] on span "Continue" at bounding box center [981, 448] width 66 height 16
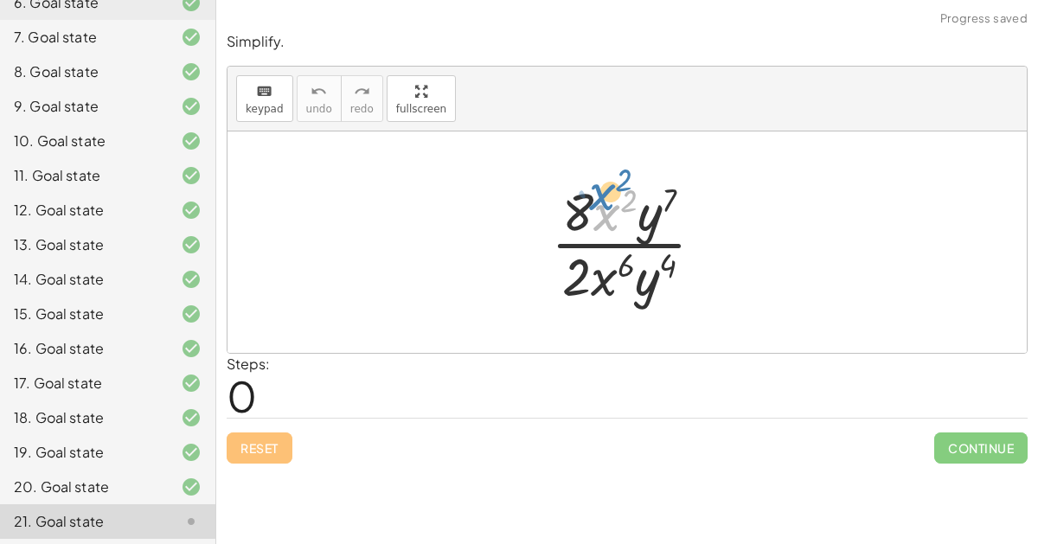
drag, startPoint x: 609, startPoint y: 208, endPoint x: 603, endPoint y: 189, distance: 20.0
click at [603, 189] on div at bounding box center [634, 242] width 184 height 133
drag, startPoint x: 578, startPoint y: 269, endPoint x: 571, endPoint y: 220, distance: 49.9
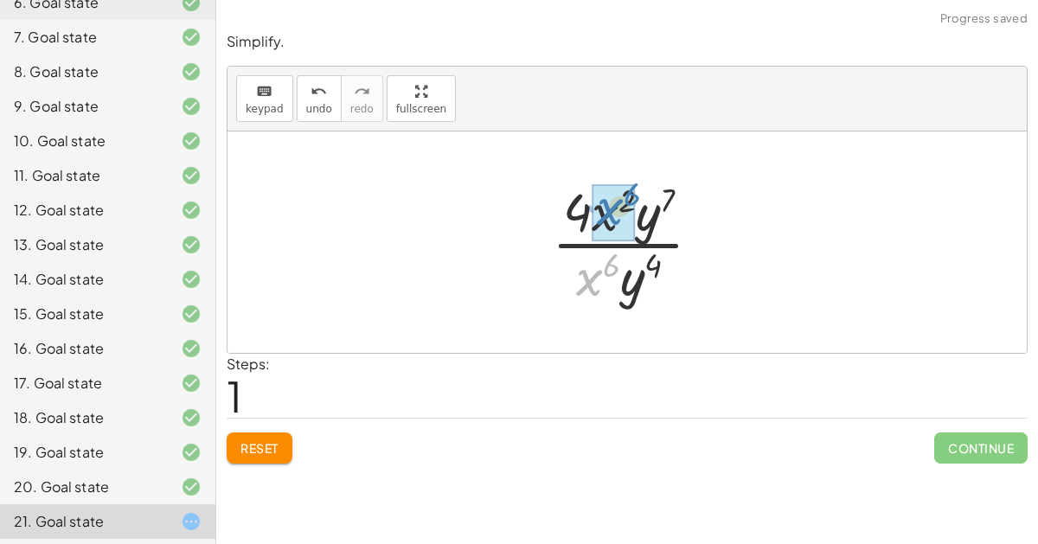
drag, startPoint x: 580, startPoint y: 282, endPoint x: 601, endPoint y: 214, distance: 70.6
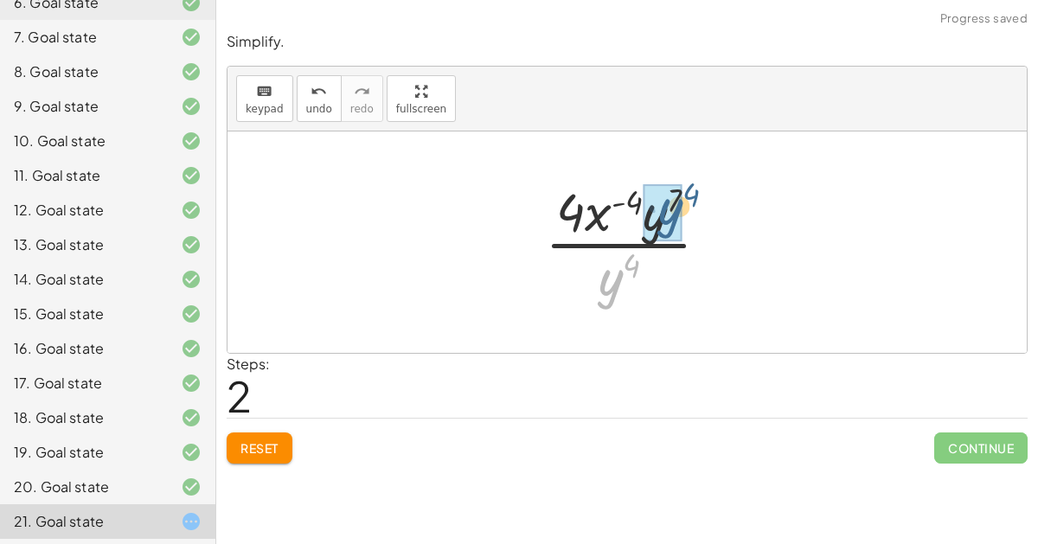
drag, startPoint x: 604, startPoint y: 286, endPoint x: 662, endPoint y: 217, distance: 90.8
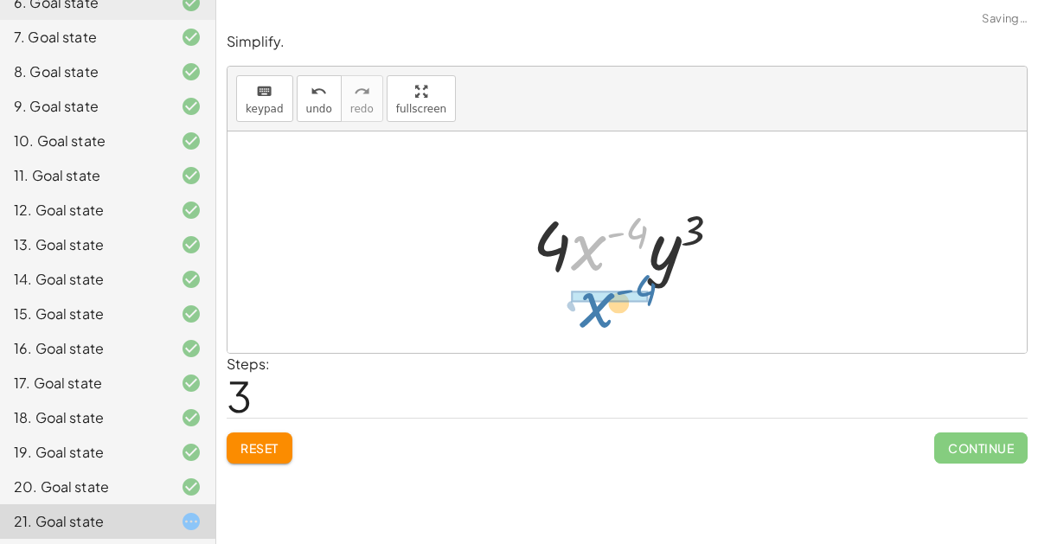
drag, startPoint x: 589, startPoint y: 235, endPoint x: 597, endPoint y: 290, distance: 55.2
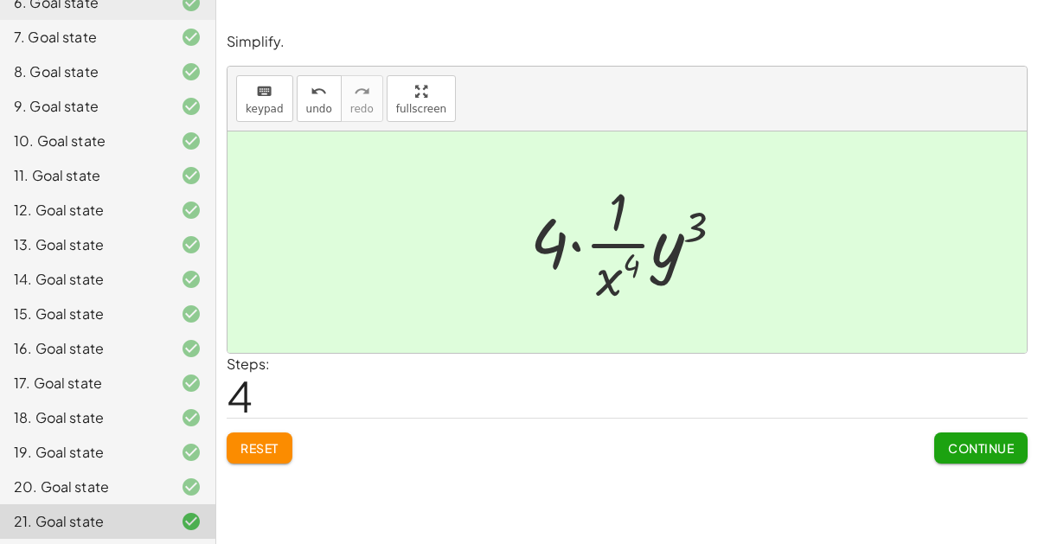
click at [956, 440] on span "Continue" at bounding box center [981, 448] width 66 height 16
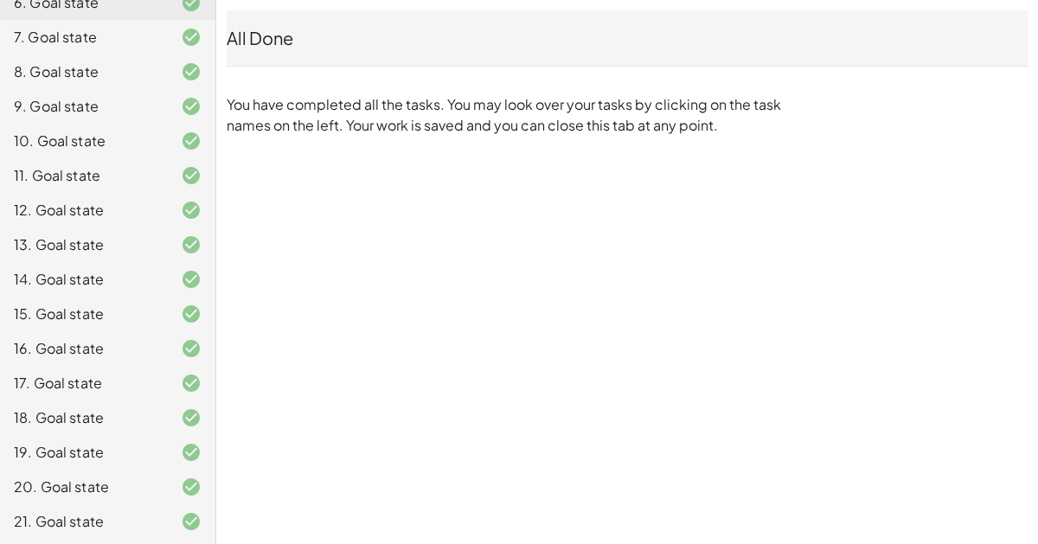
scroll to position [0, 0]
